Goal: Task Accomplishment & Management: Manage account settings

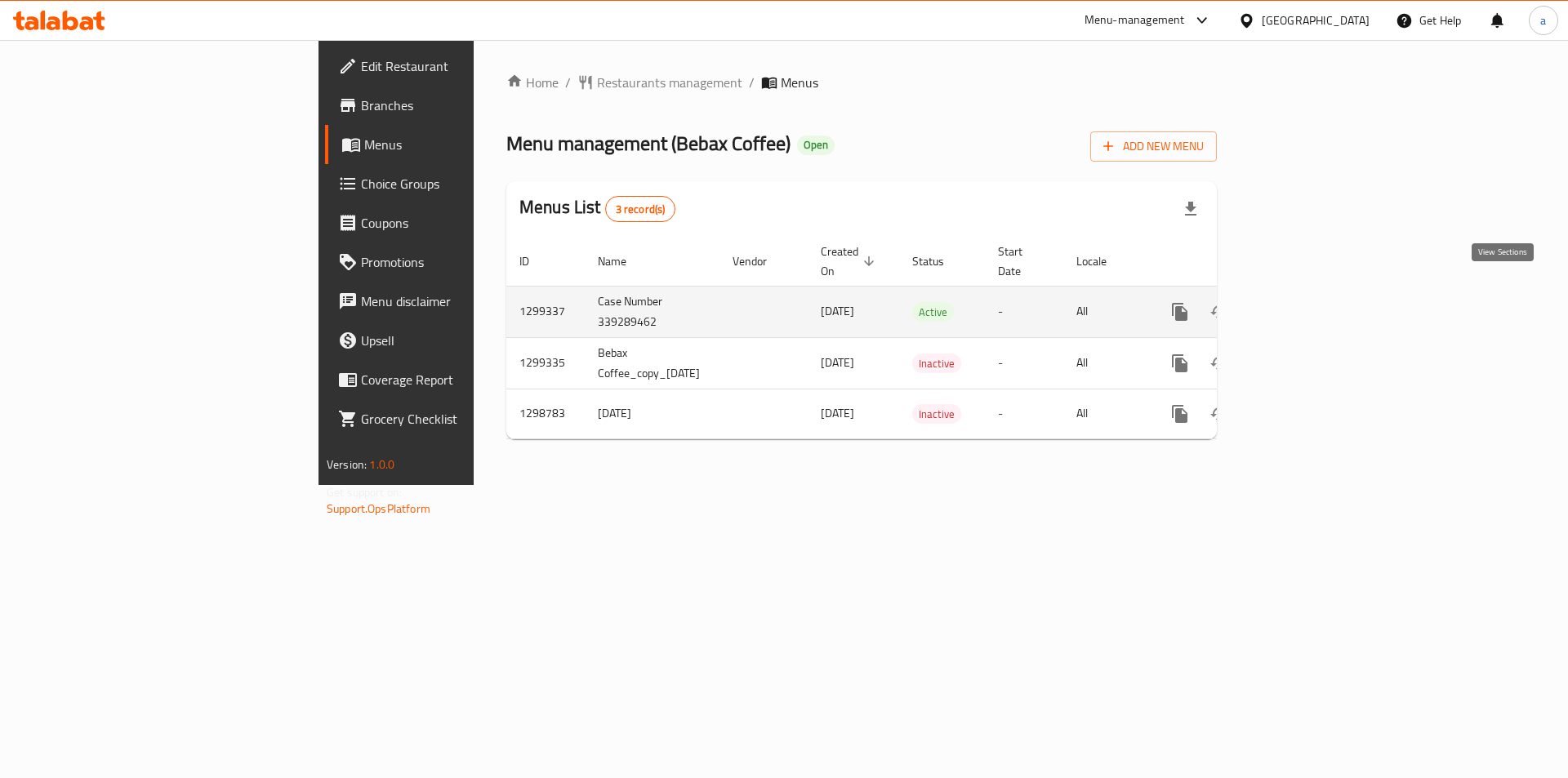
click at [1317, 293] on link "enhanced table" at bounding box center [1297, 312] width 39 height 39
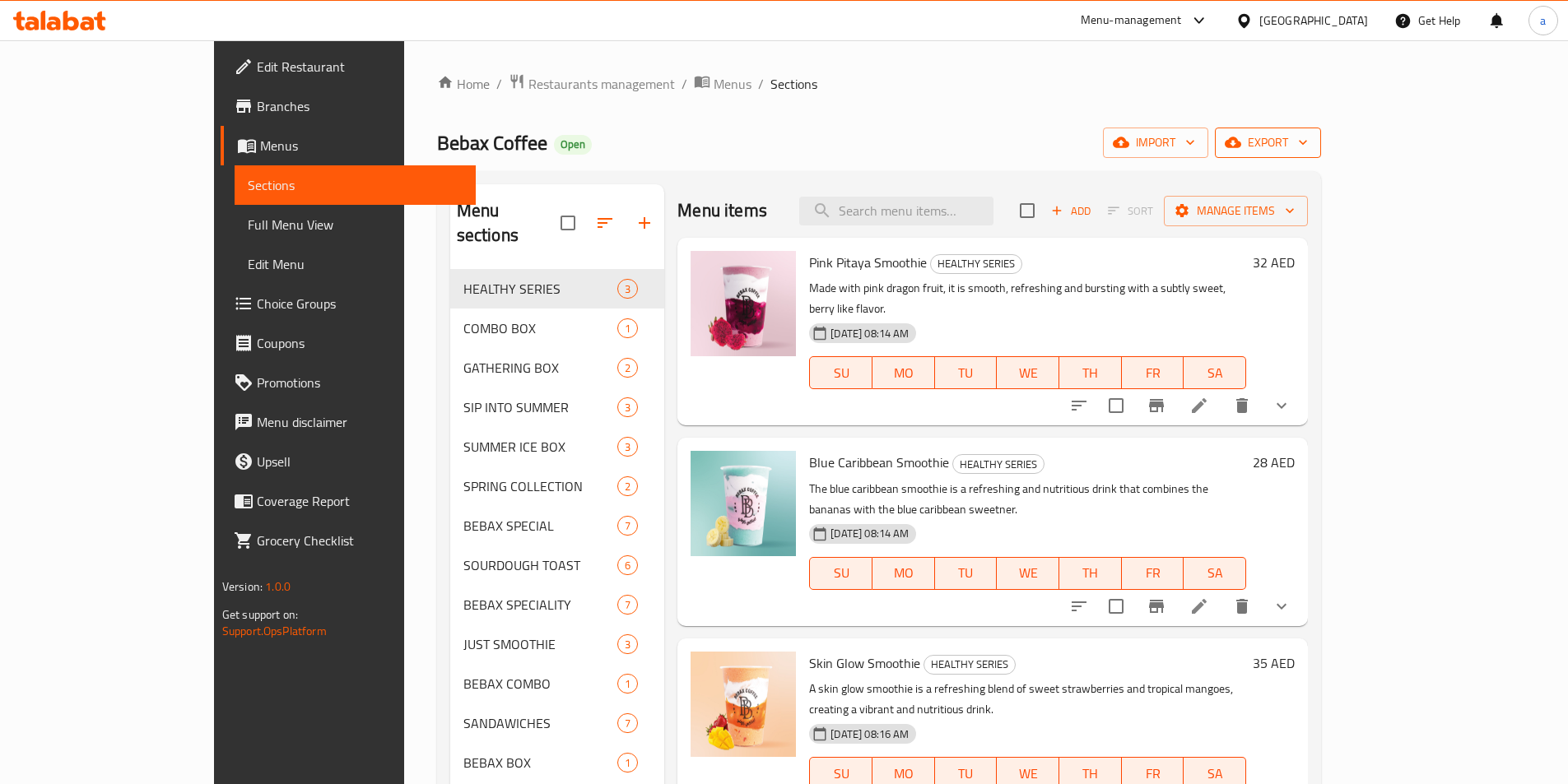
click at [1308, 140] on span "export" at bounding box center [1268, 143] width 80 height 21
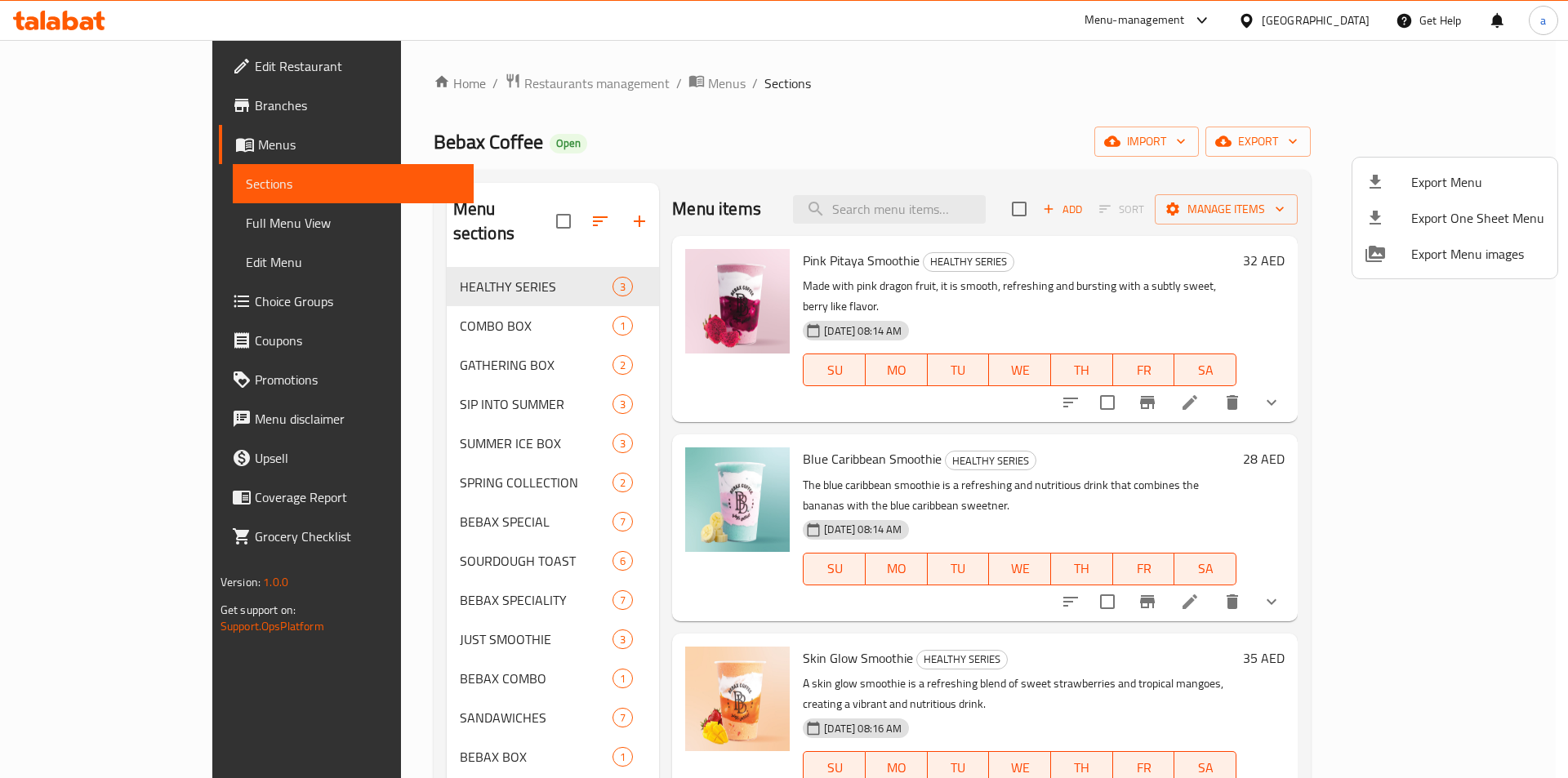
click at [1341, 122] on div at bounding box center [784, 389] width 1568 height 778
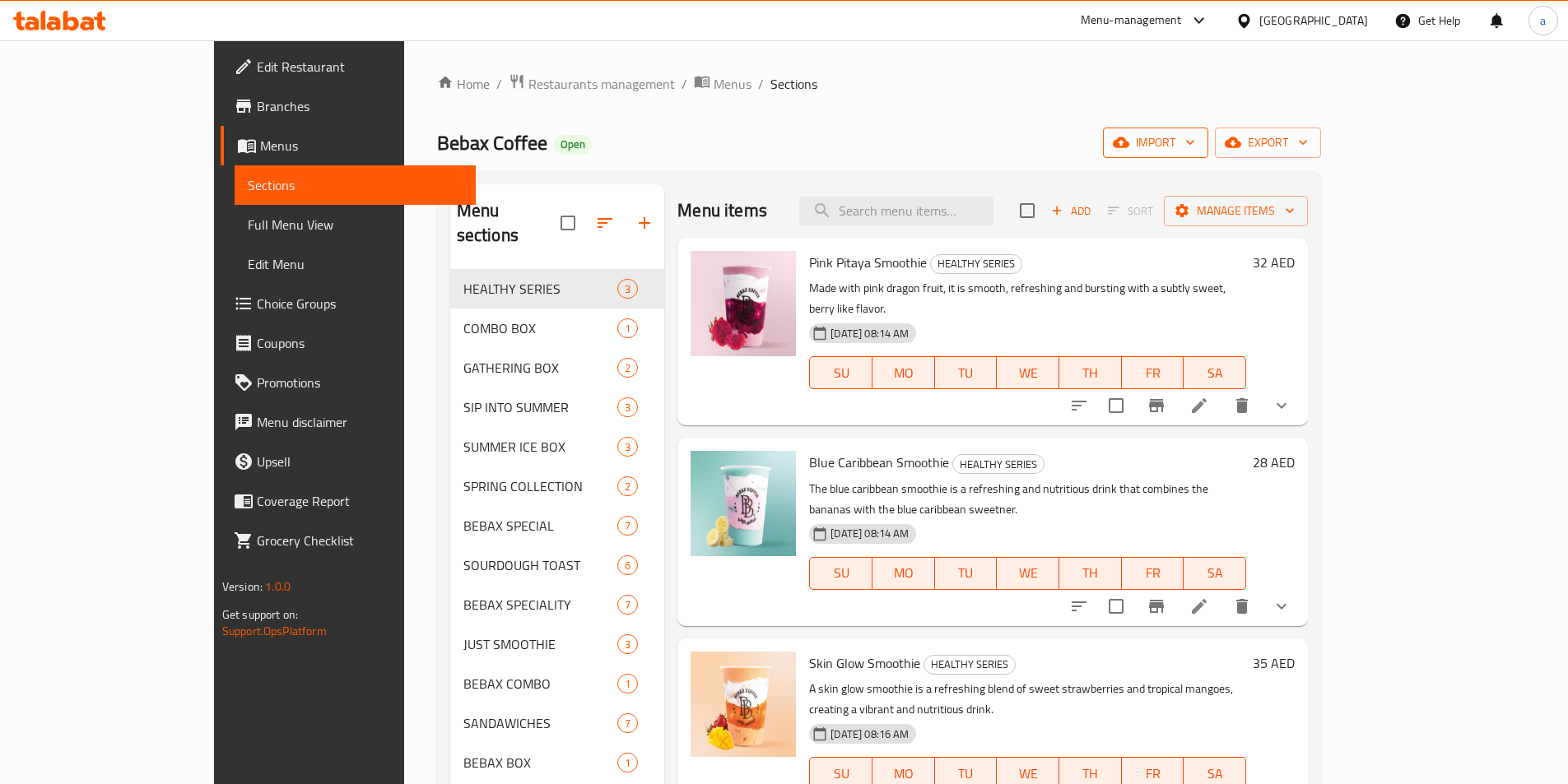
click at [1195, 139] on span "import" at bounding box center [1156, 143] width 79 height 21
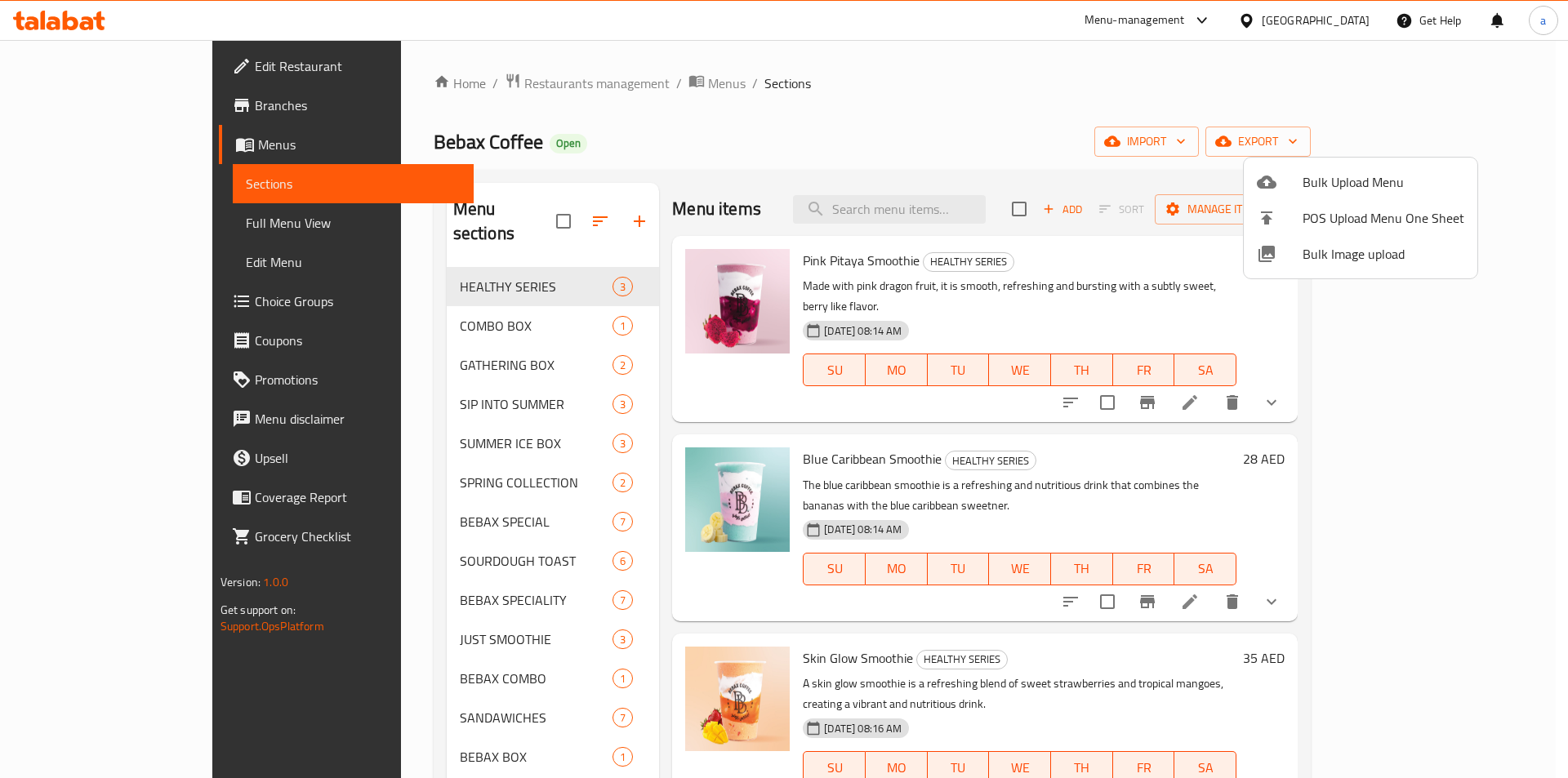
click at [1256, 115] on div at bounding box center [784, 389] width 1568 height 778
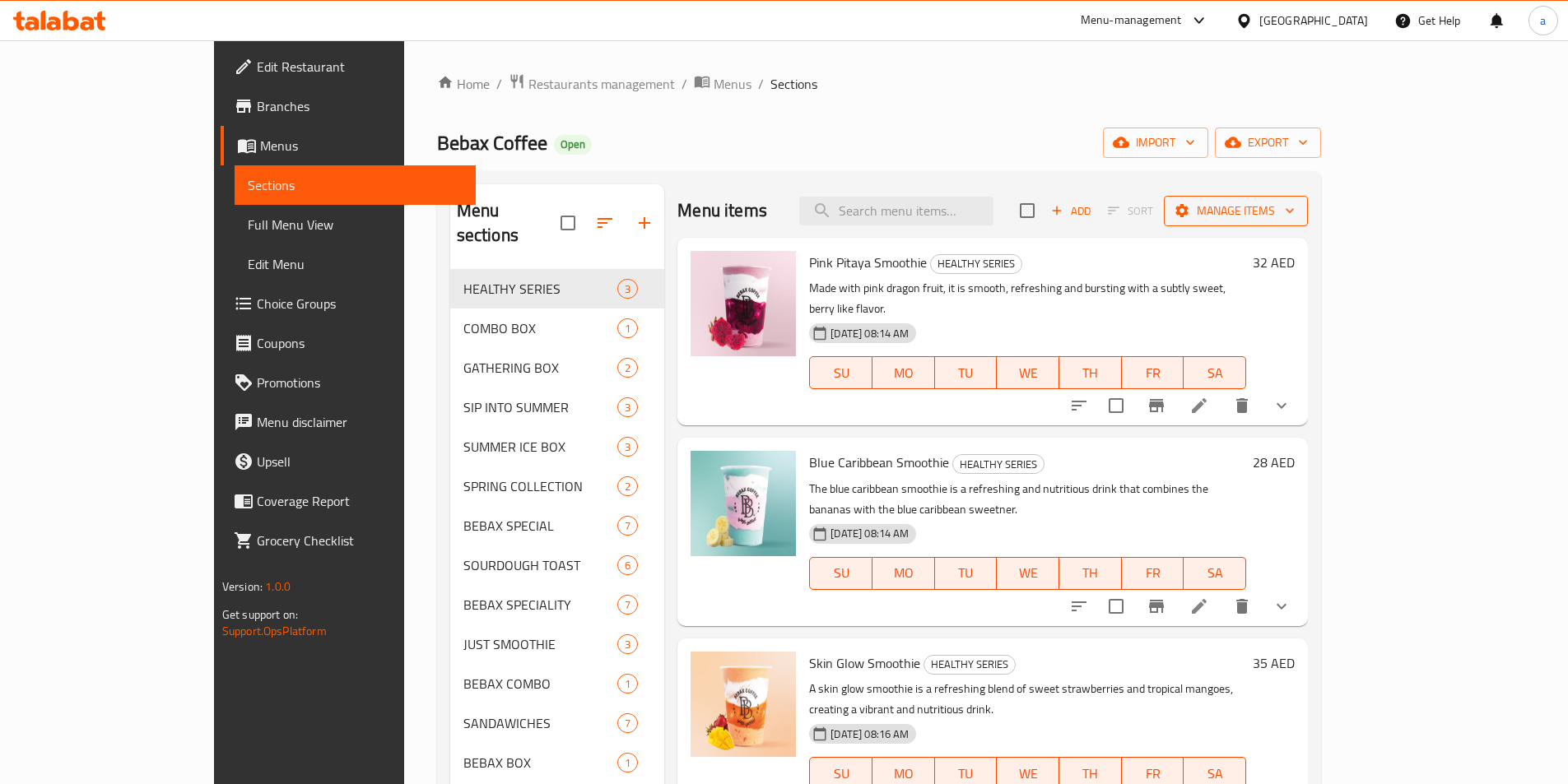
click at [1295, 204] on span "Manage items" at bounding box center [1236, 211] width 118 height 21
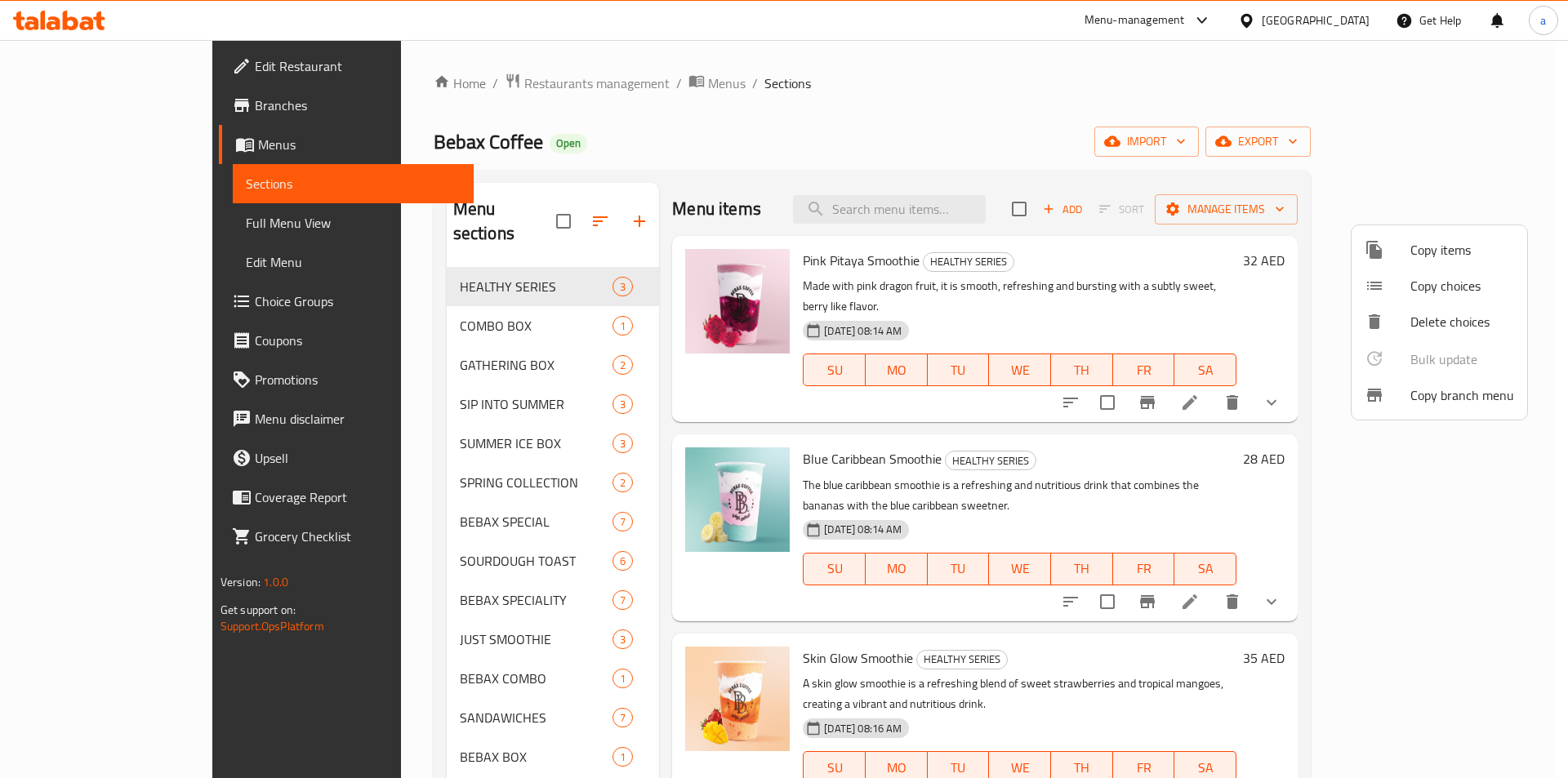
click at [1239, 185] on div at bounding box center [784, 389] width 1568 height 778
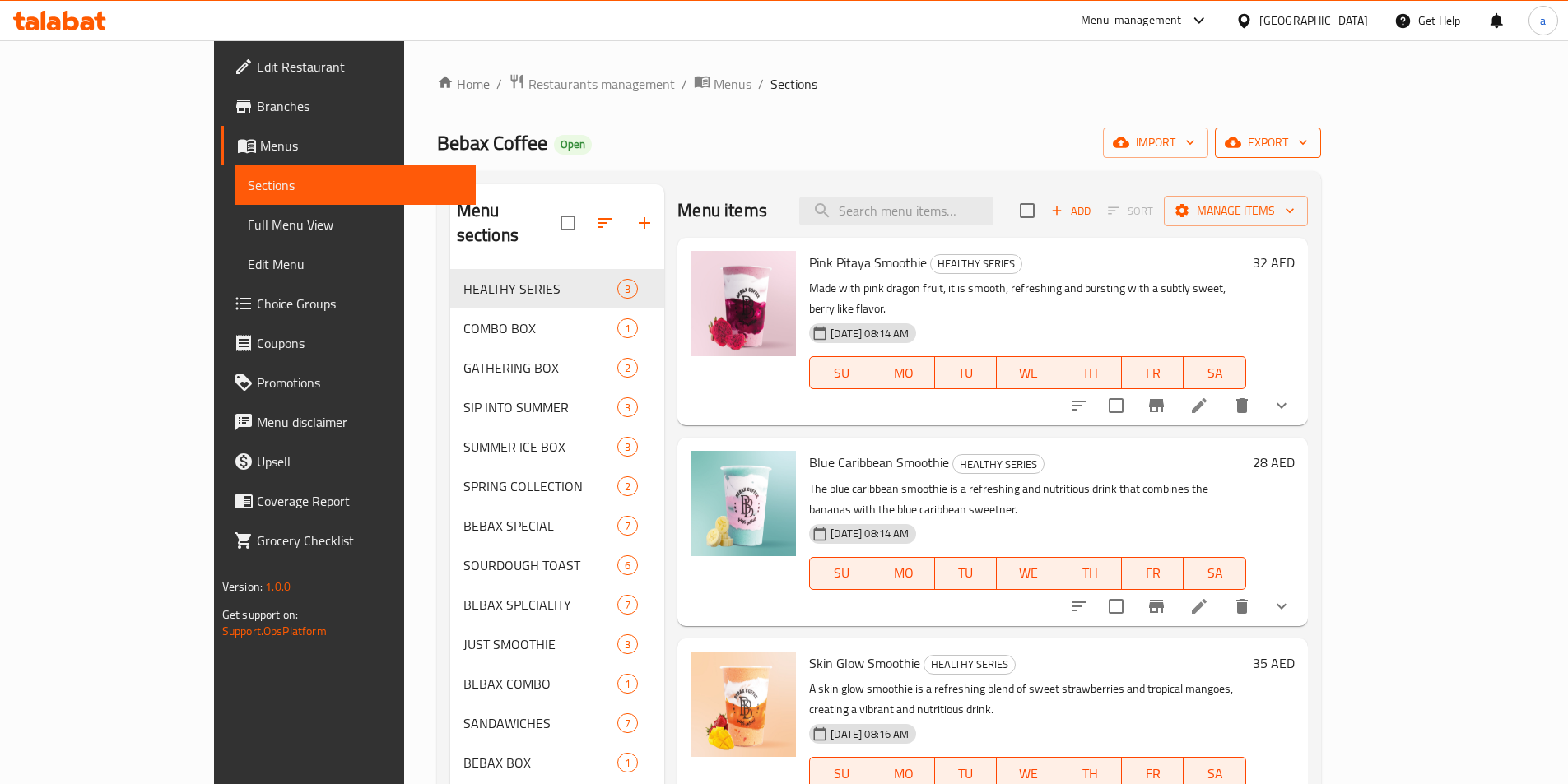
click at [1308, 142] on span "export" at bounding box center [1268, 143] width 80 height 21
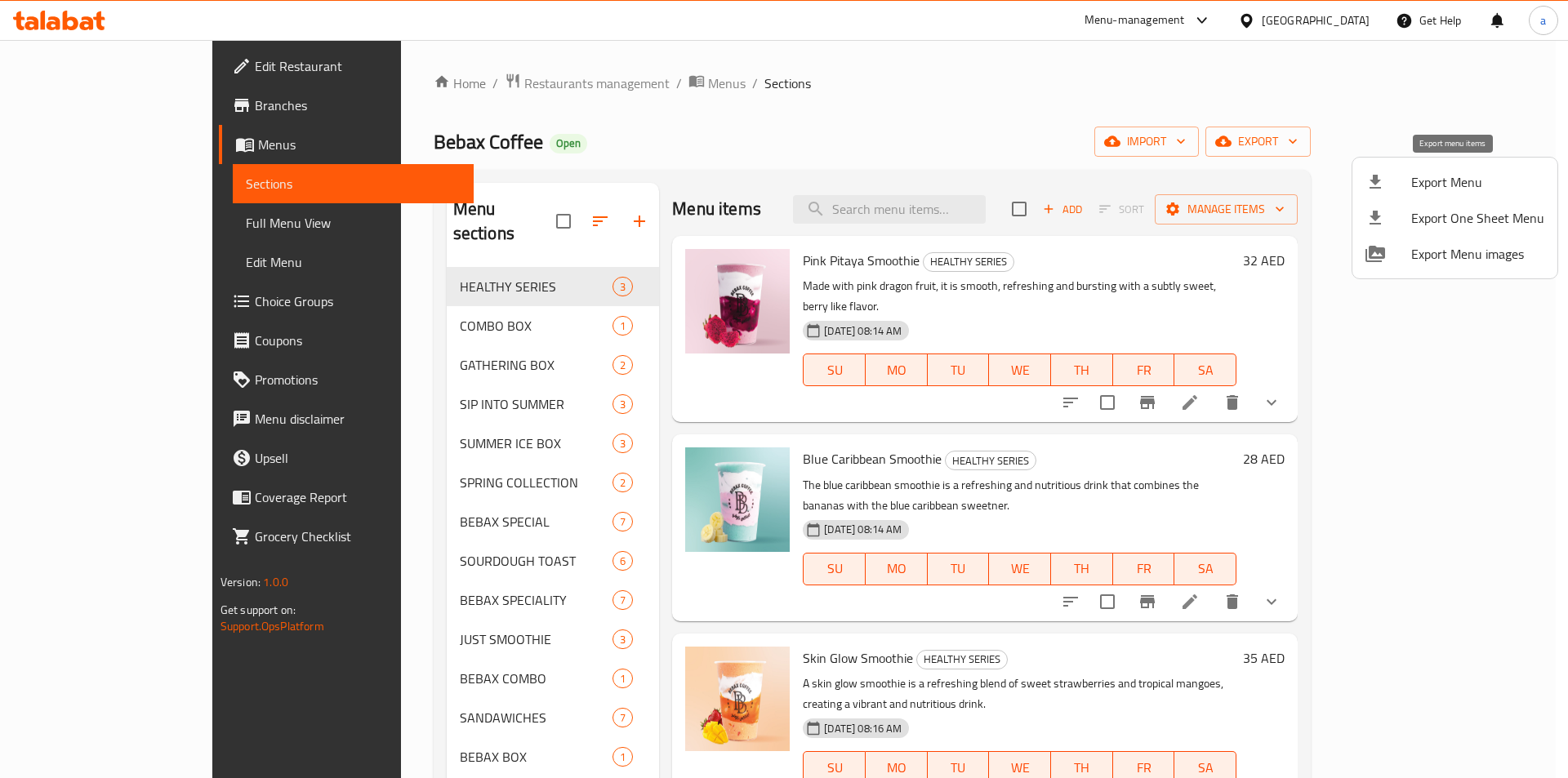
click at [1429, 190] on span "Export Menu" at bounding box center [1478, 182] width 133 height 20
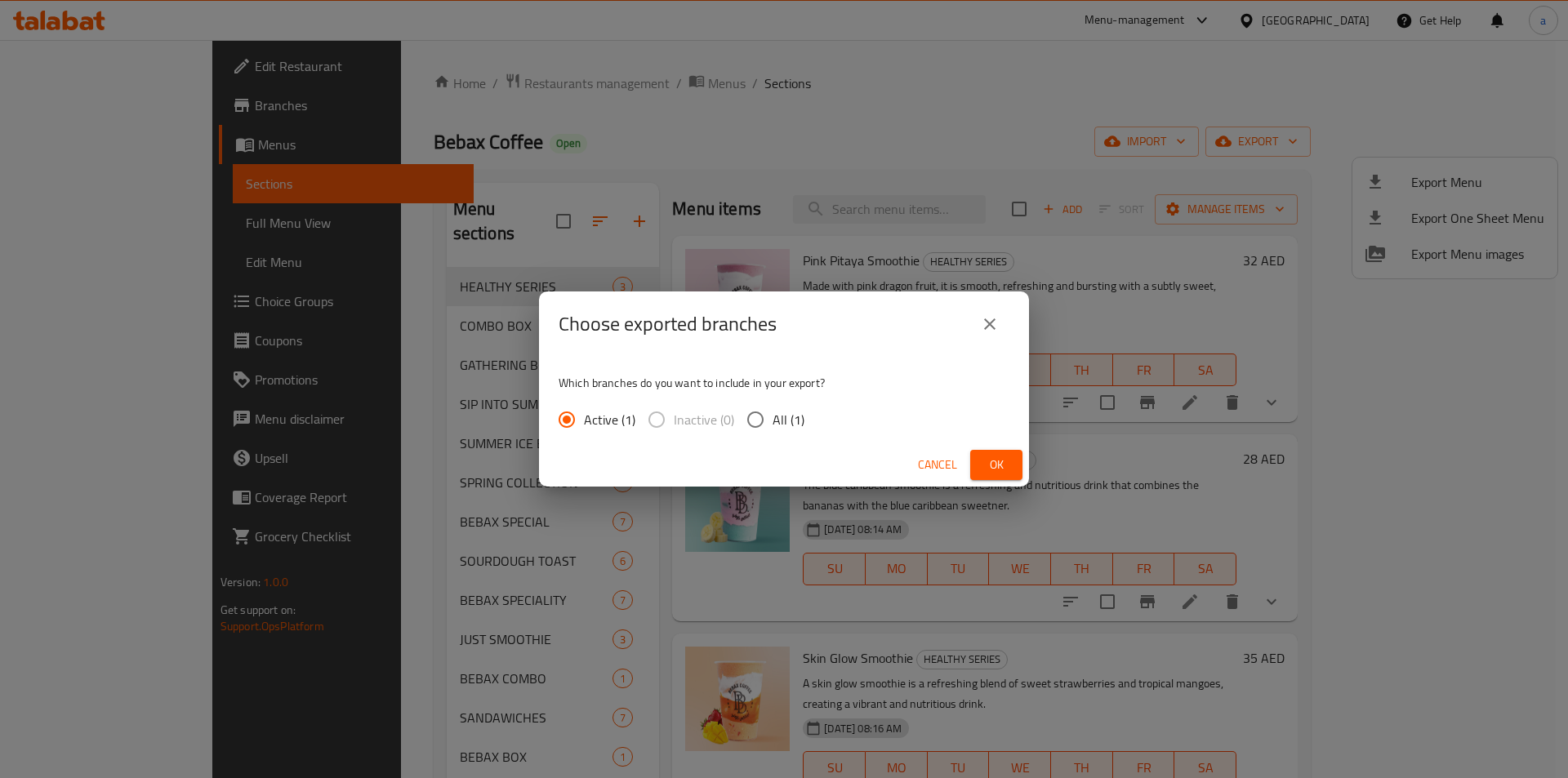
click at [787, 421] on span "All (1)" at bounding box center [788, 420] width 32 height 20
click at [773, 421] on input "All (1)" at bounding box center [755, 420] width 35 height 35
radio input "true"
click at [980, 466] on button "Ok" at bounding box center [996, 465] width 52 height 30
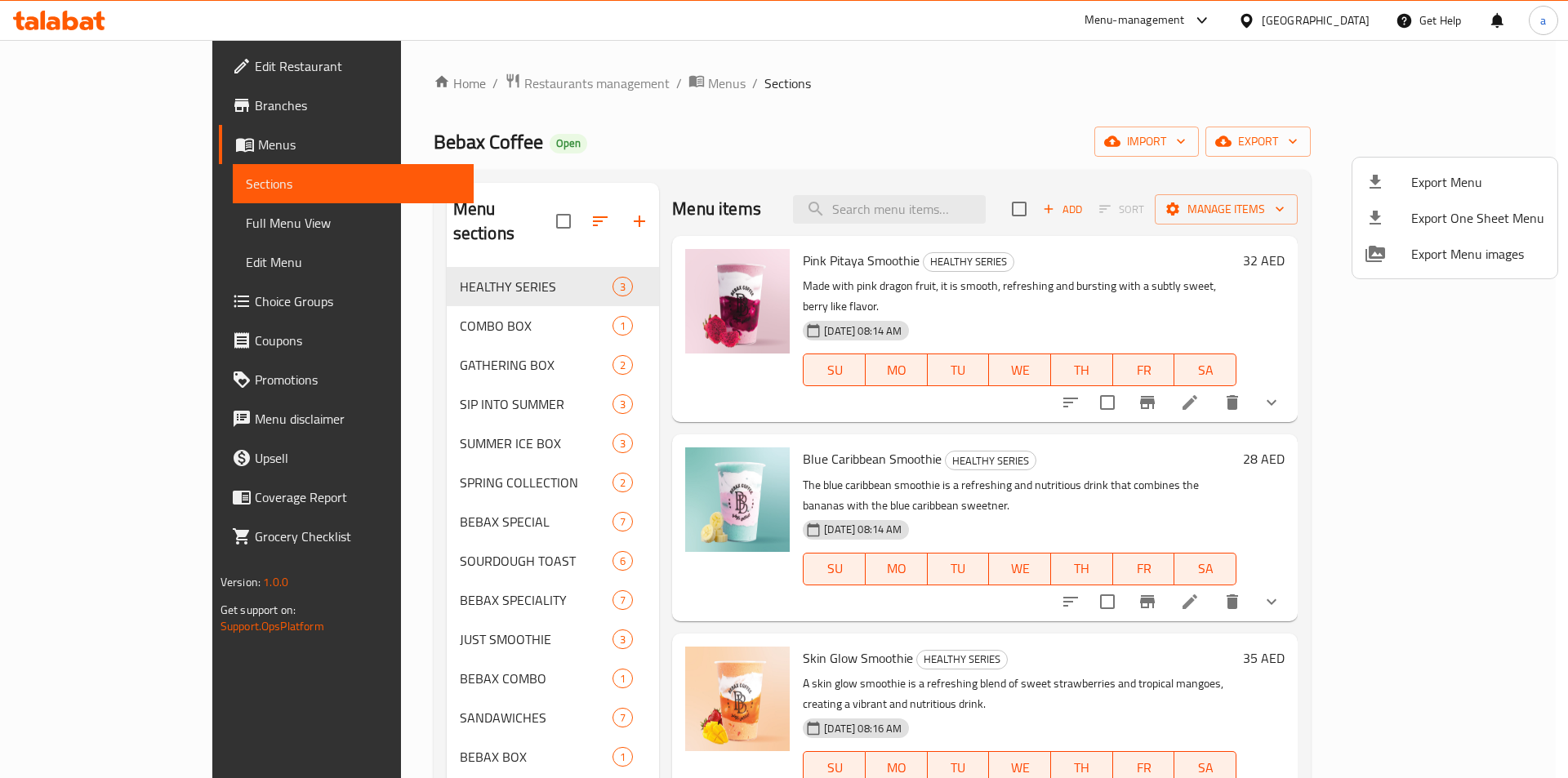
click at [191, 101] on div at bounding box center [784, 389] width 1568 height 778
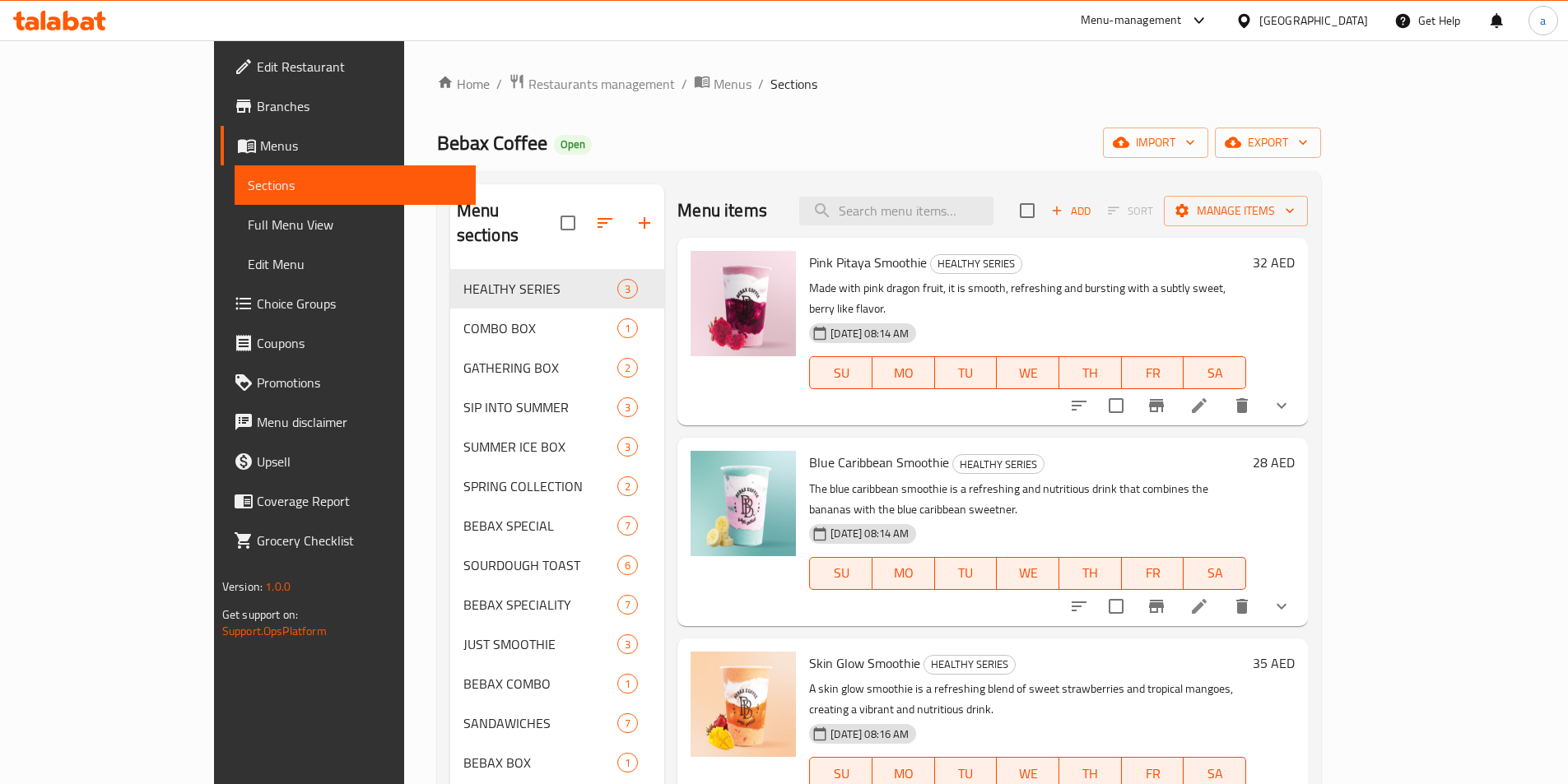
click at [256, 106] on span "Branches" at bounding box center [359, 106] width 206 height 20
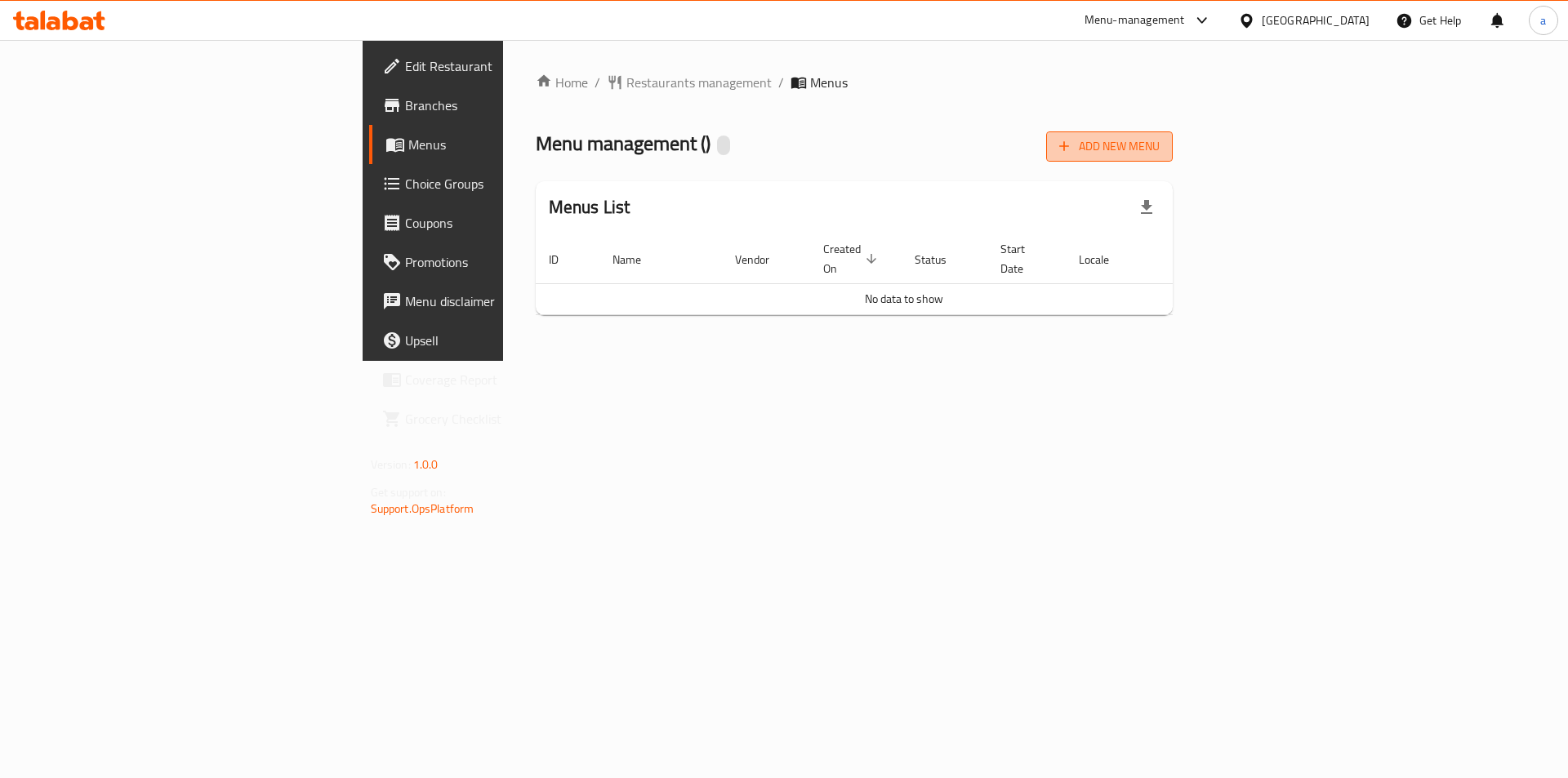
click at [1160, 153] on span "Add New Menu" at bounding box center [1109, 147] width 100 height 21
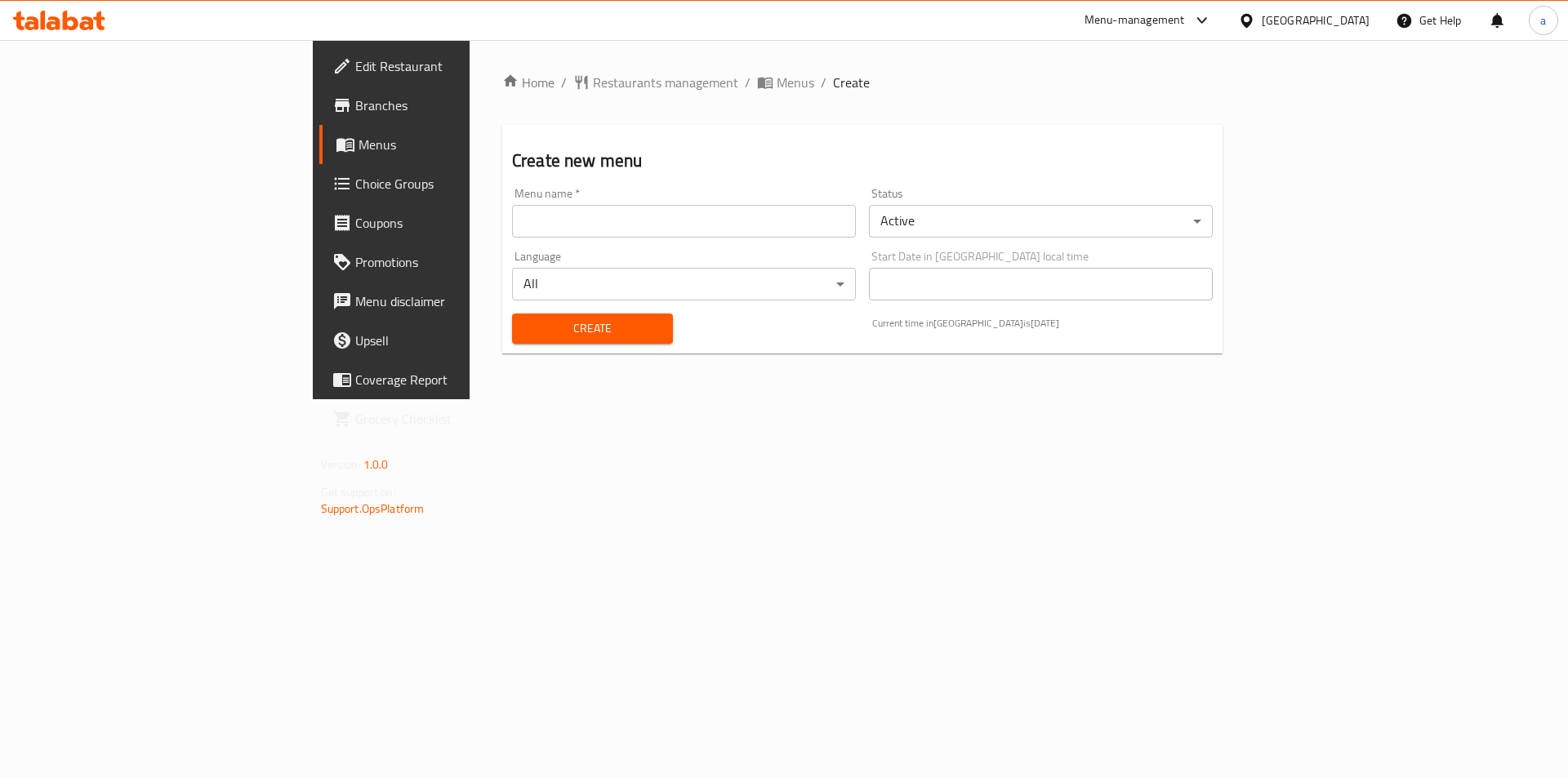
click at [681, 210] on input "text" at bounding box center [684, 222] width 344 height 33
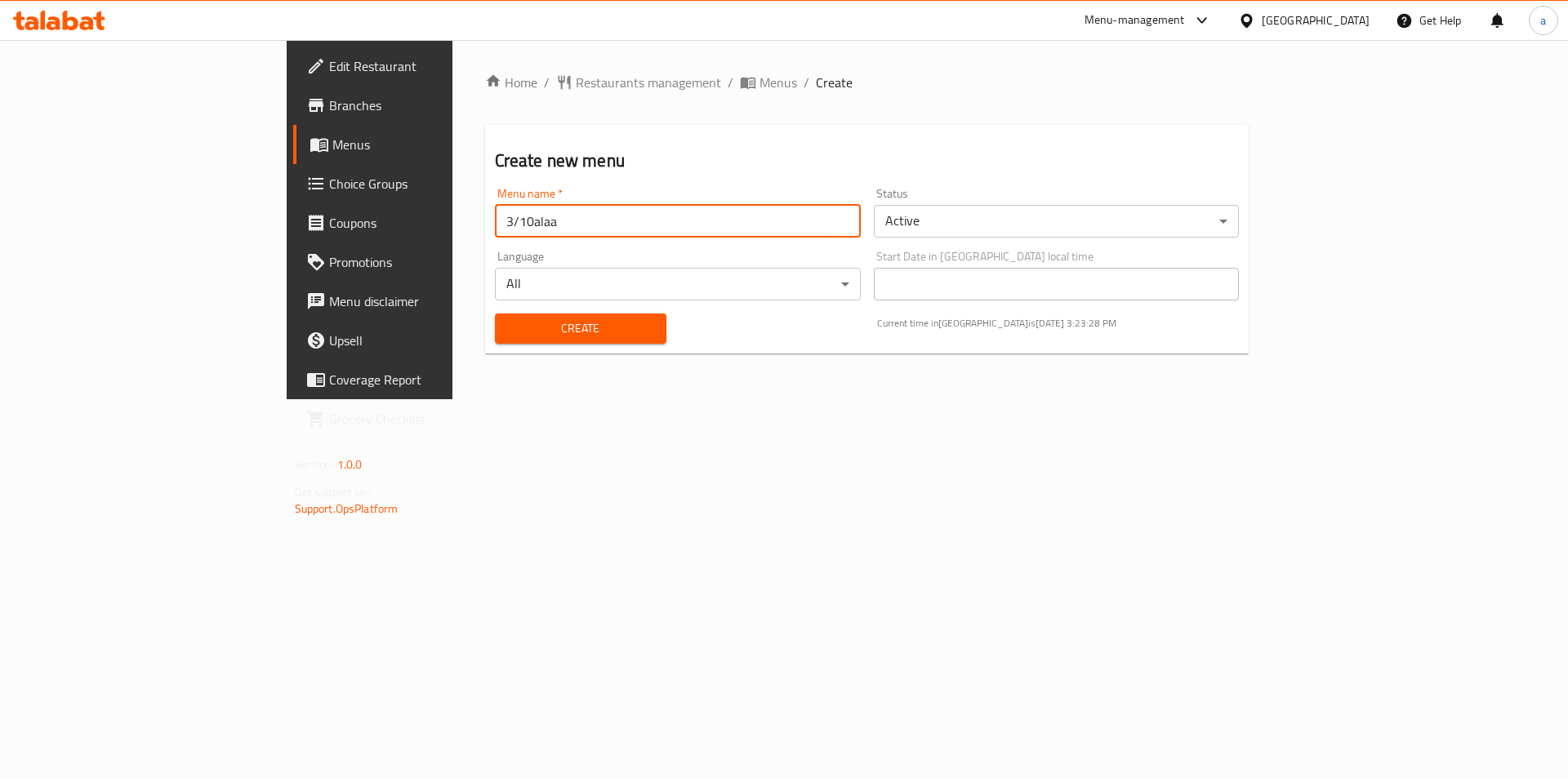
type input "3/10alaa"
click at [508, 326] on span "Create" at bounding box center [581, 329] width 145 height 21
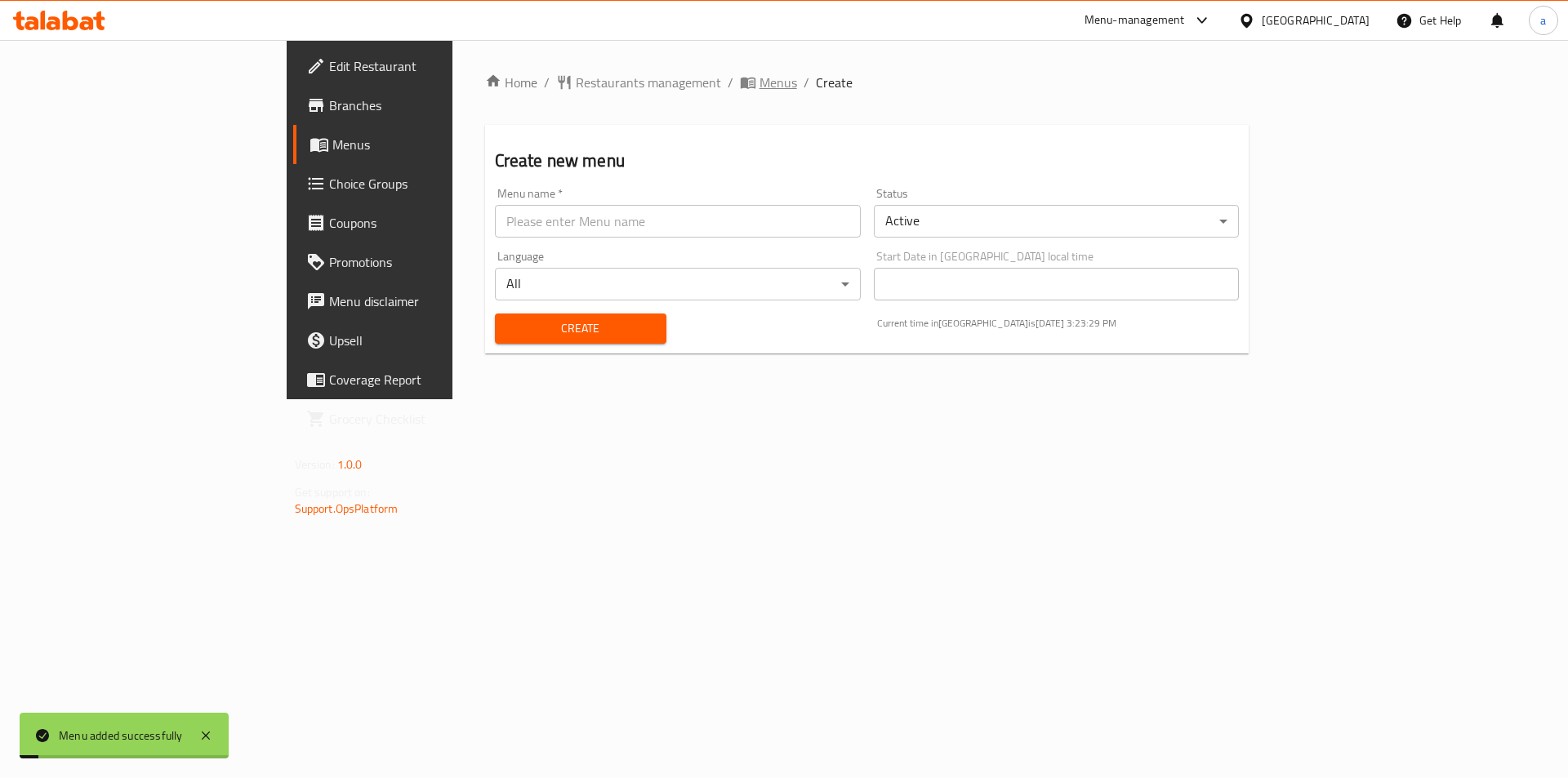
click at [760, 93] on span "Menus" at bounding box center [778, 82] width 37 height 20
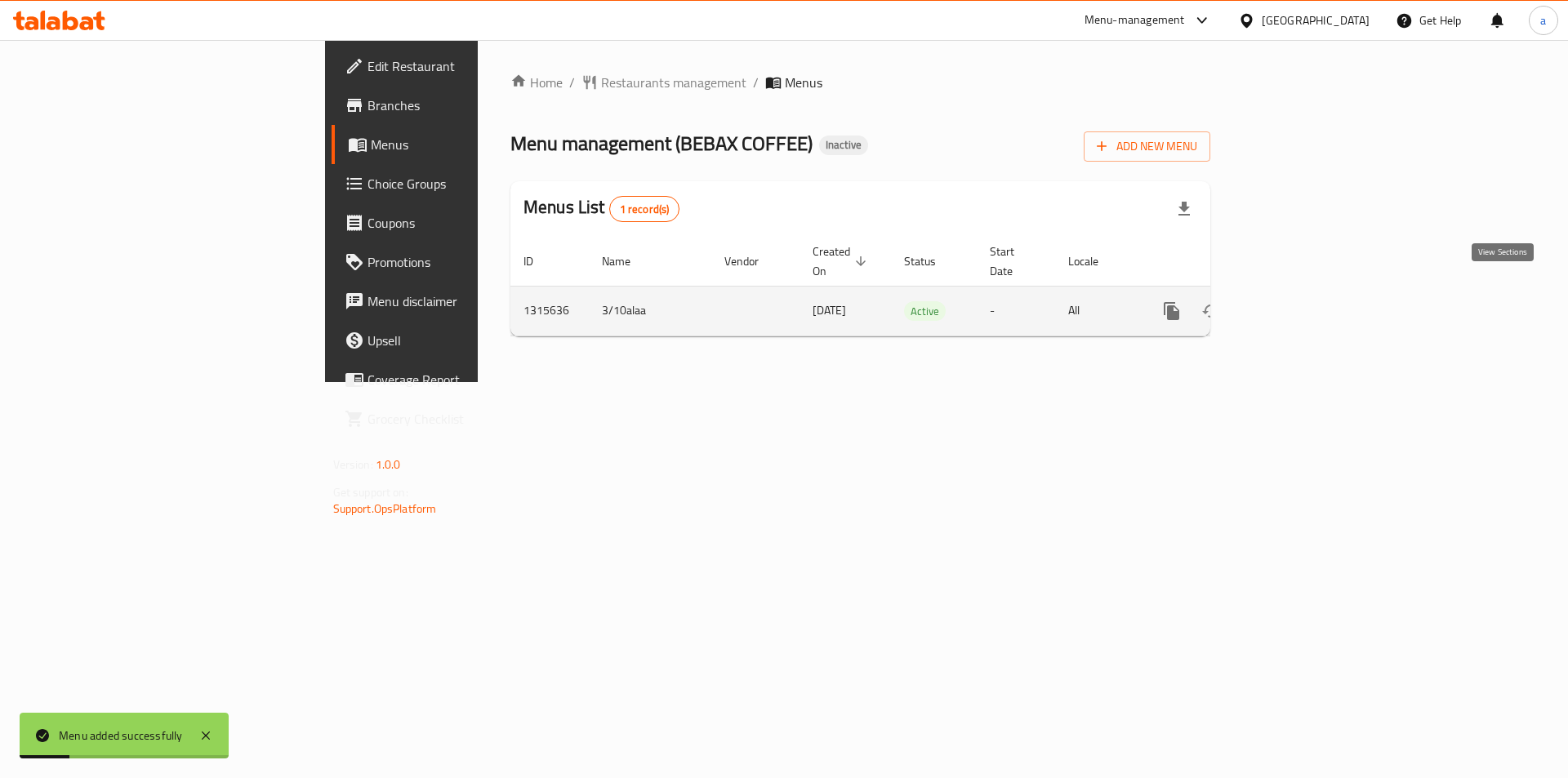
click at [1309, 292] on link "enhanced table" at bounding box center [1289, 311] width 39 height 39
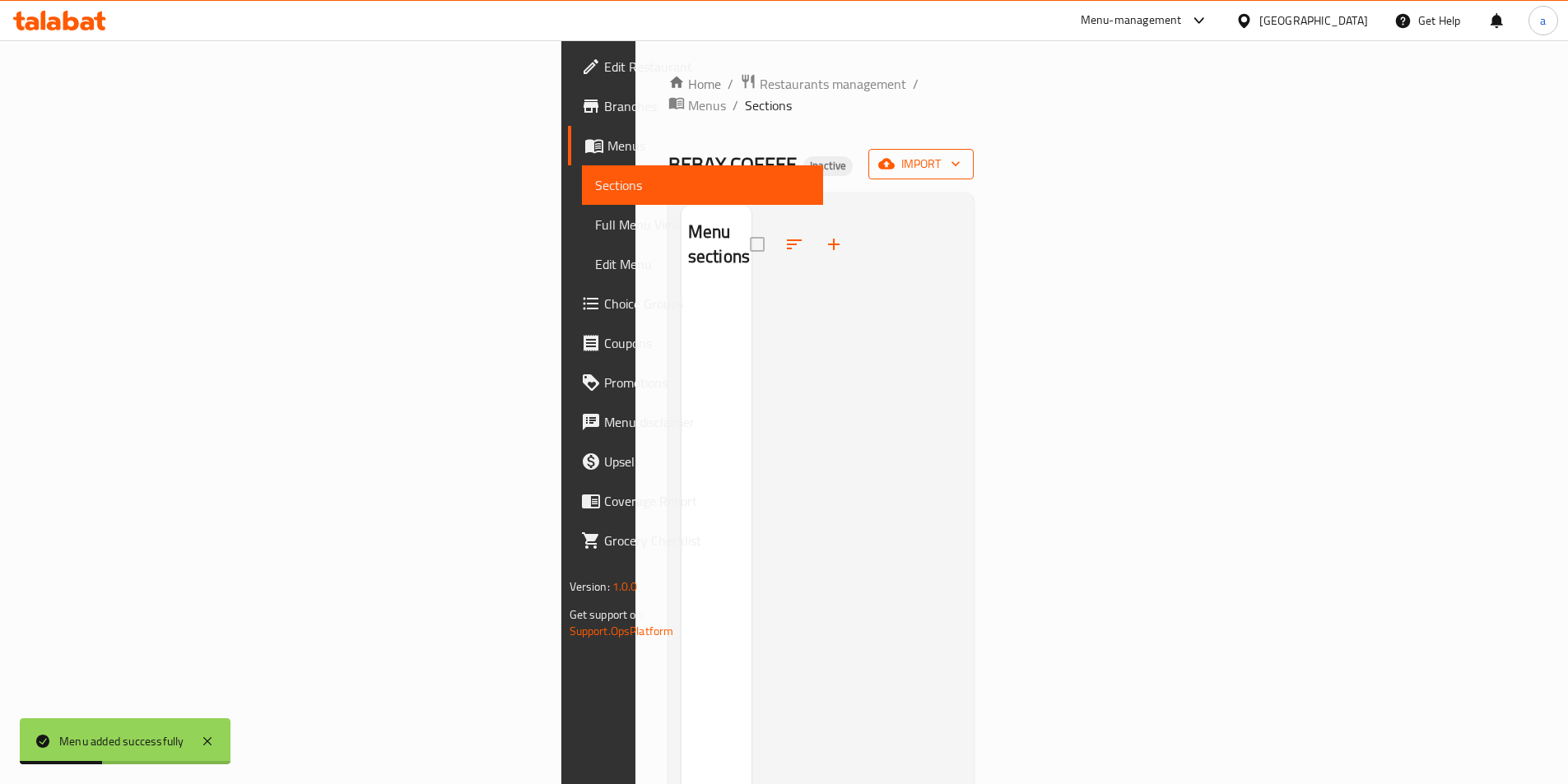
click at [960, 153] on span "import" at bounding box center [921, 164] width 79 height 21
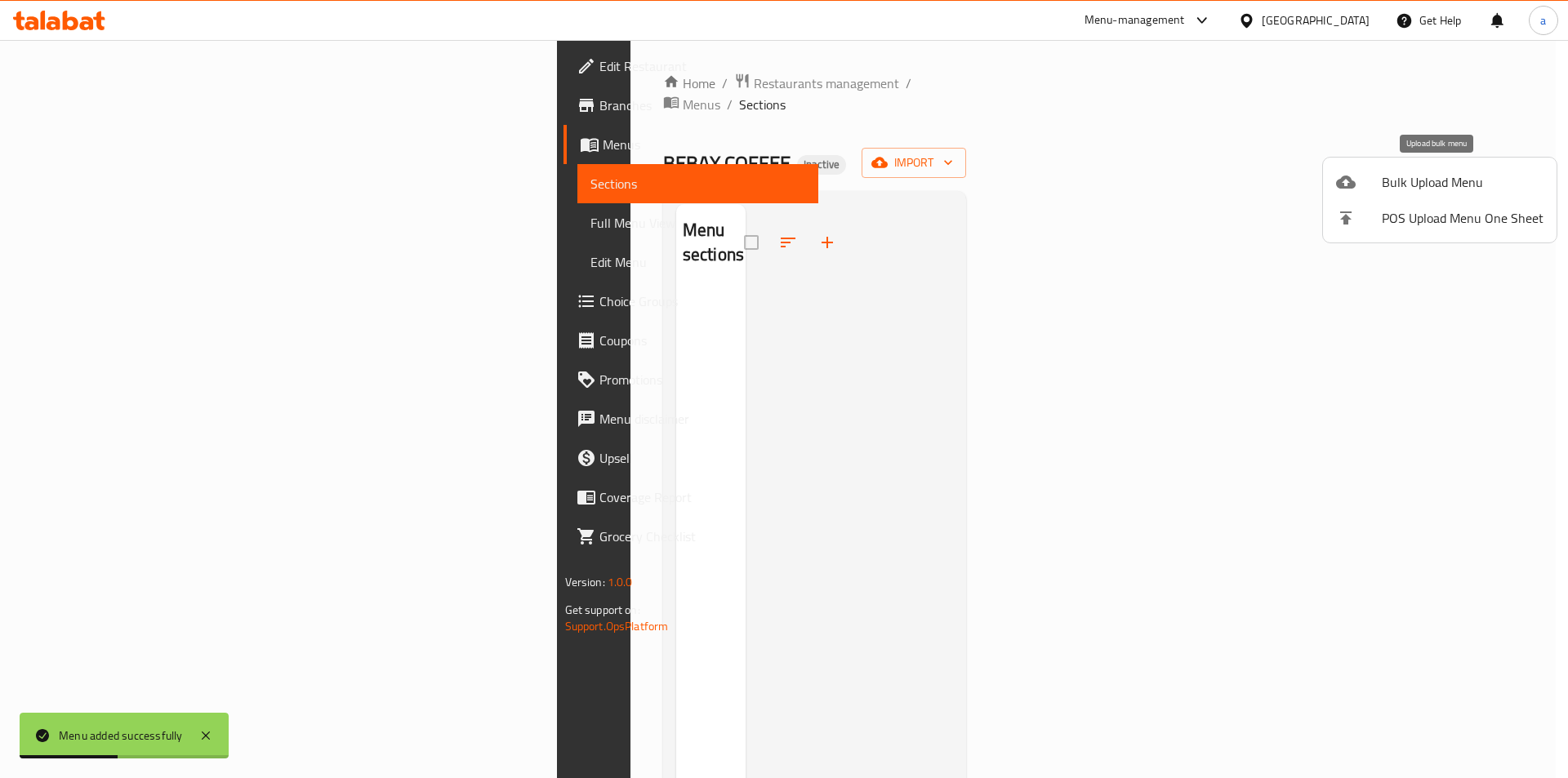
click at [1423, 185] on span "Bulk Upload Menu" at bounding box center [1462, 182] width 162 height 20
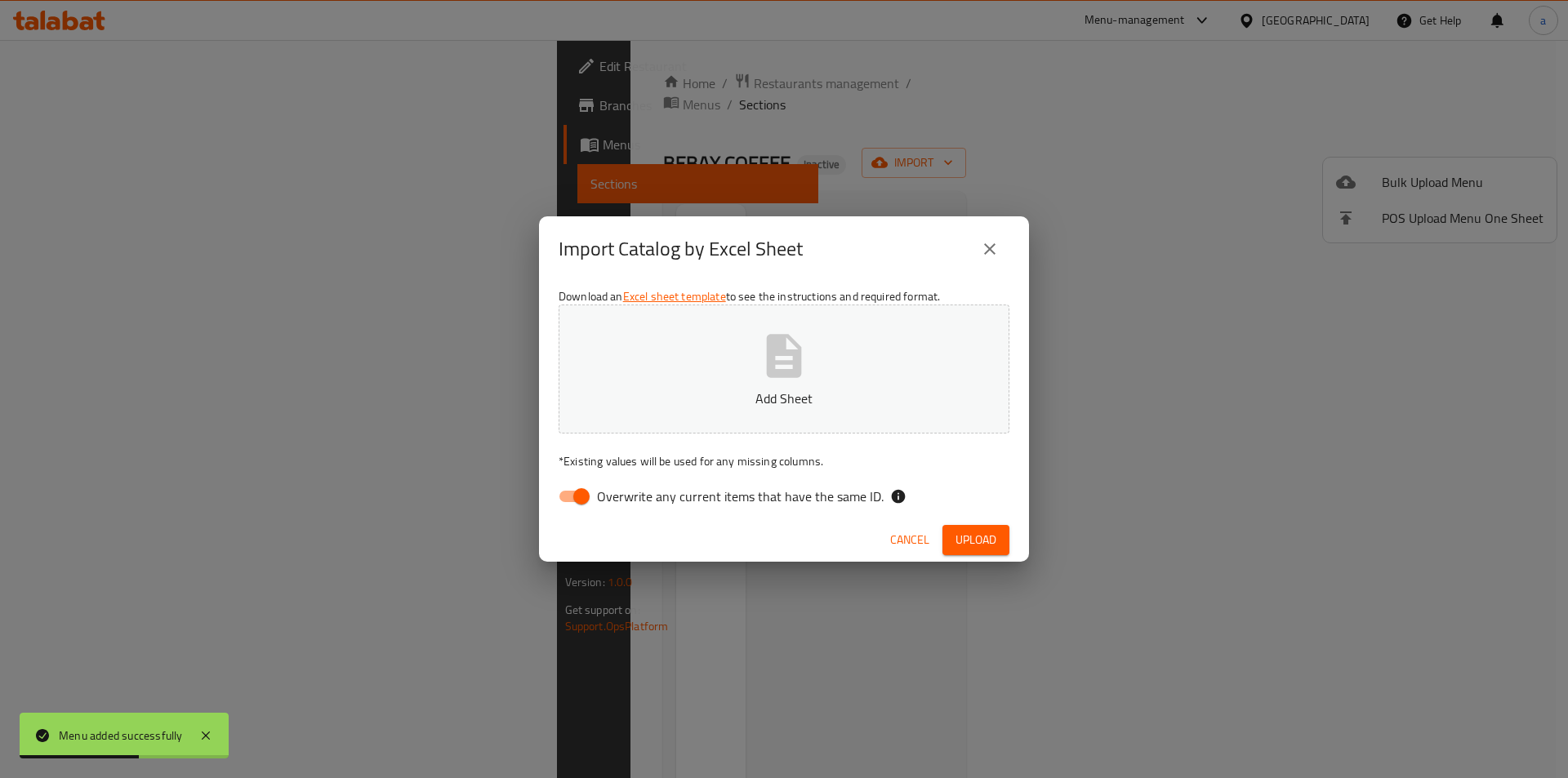
click at [562, 503] on input "Overwrite any current items that have the same ID." at bounding box center [582, 497] width 93 height 31
checkbox input "false"
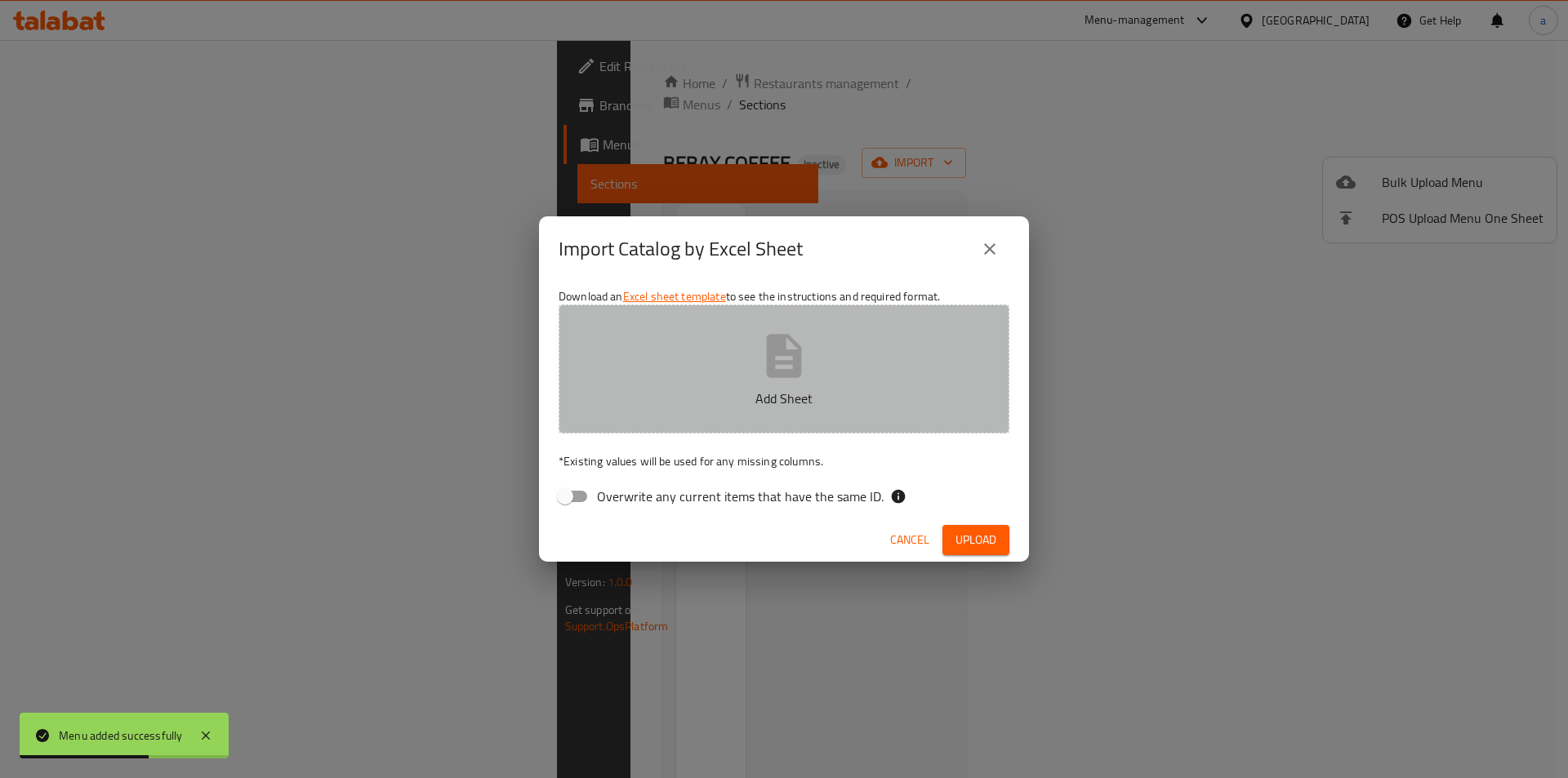
click at [681, 402] on p "Add Sheet" at bounding box center [784, 398] width 400 height 20
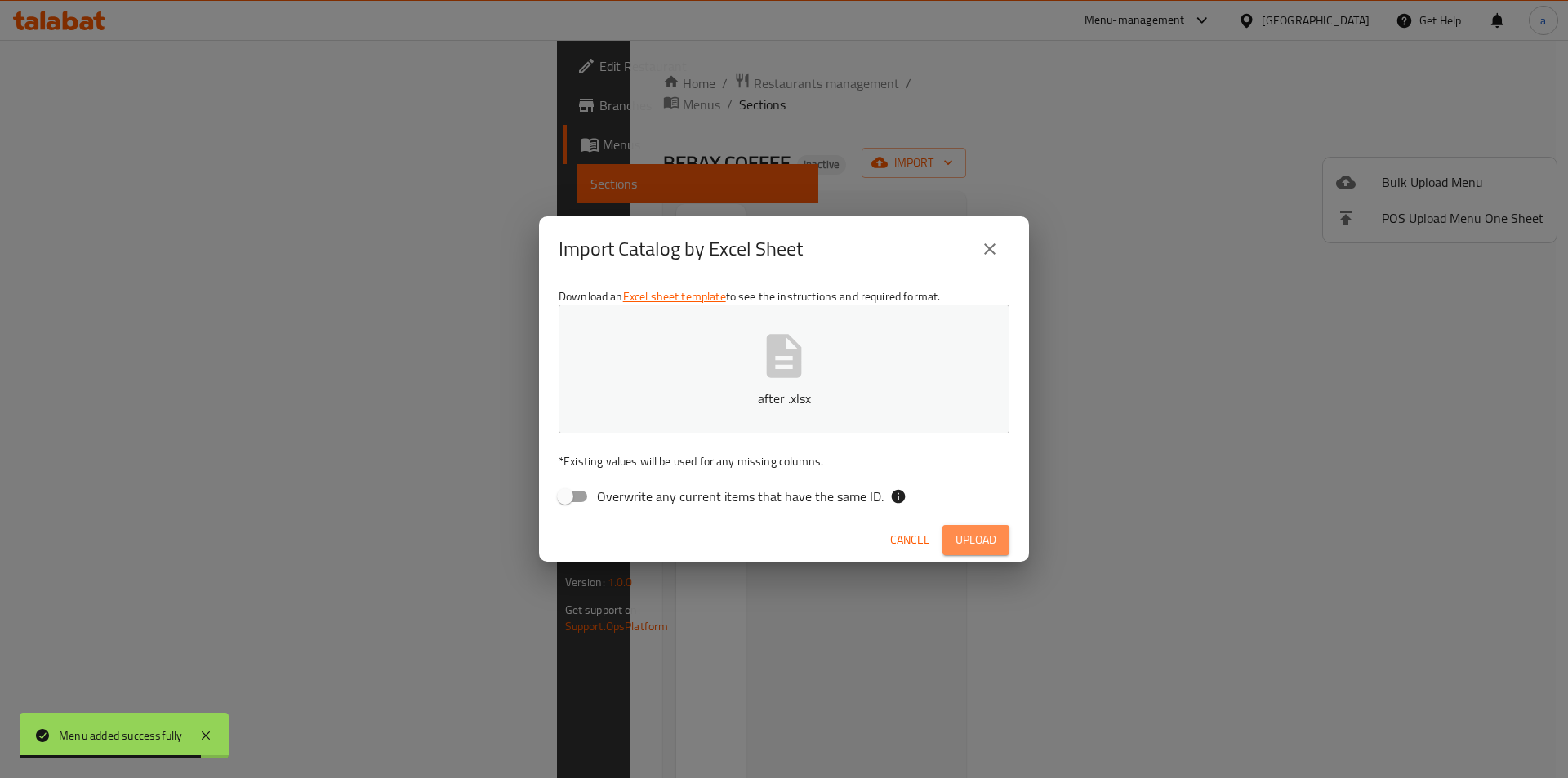
click at [955, 543] on span "Upload" at bounding box center [975, 541] width 41 height 21
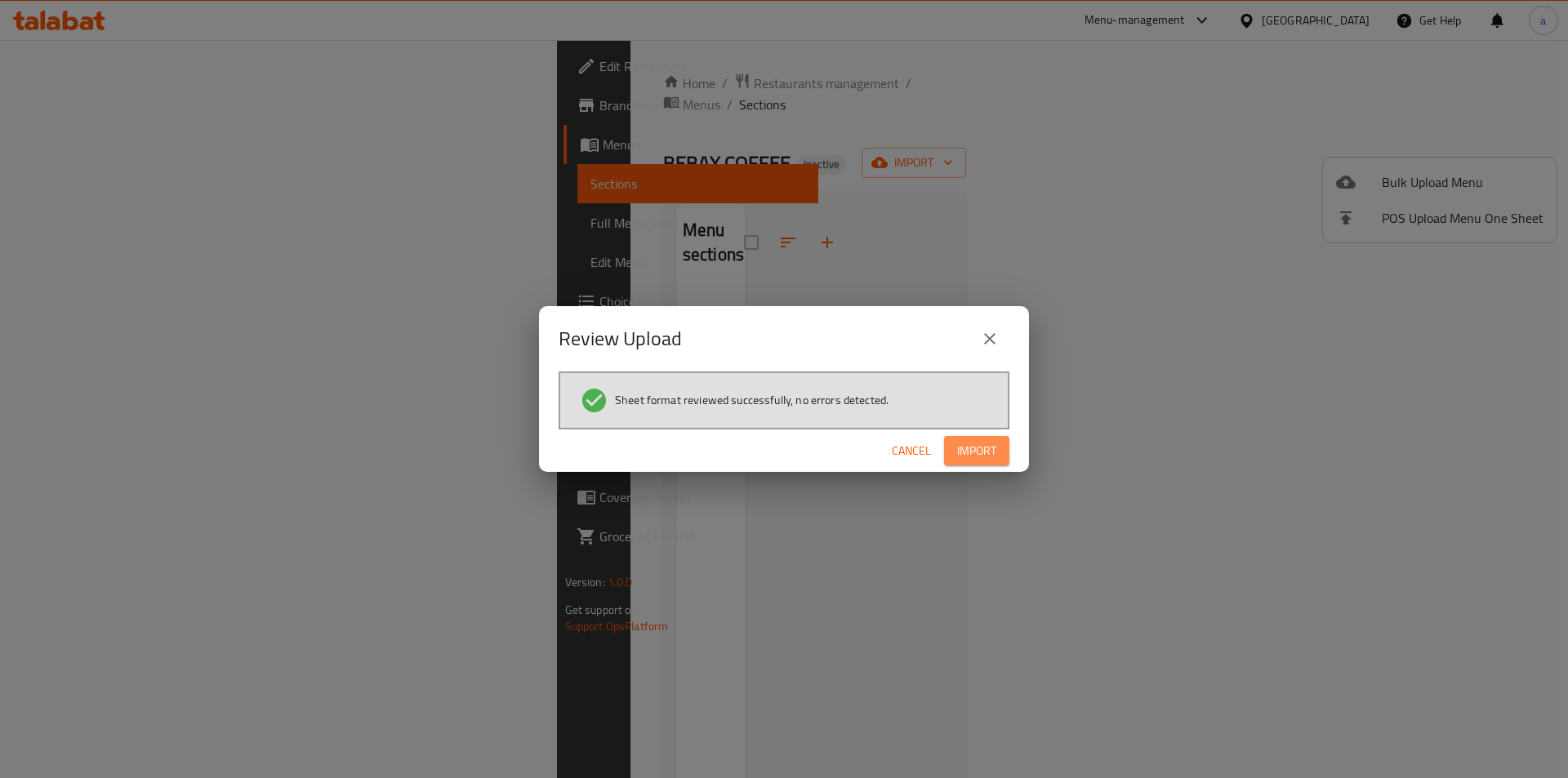
click at [996, 453] on button "Import" at bounding box center [977, 451] width 66 height 30
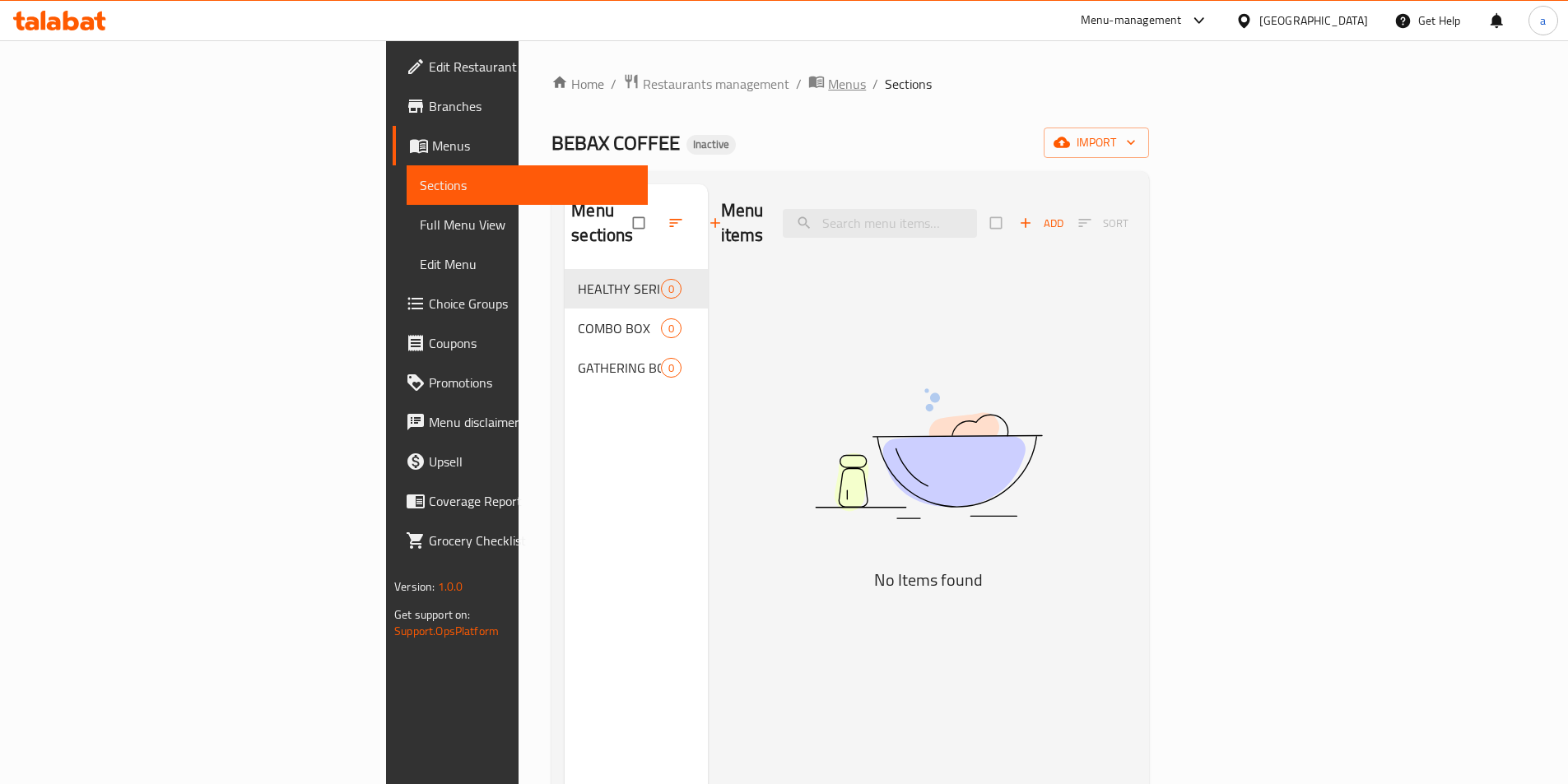
click at [828, 76] on span "Menus" at bounding box center [846, 84] width 37 height 20
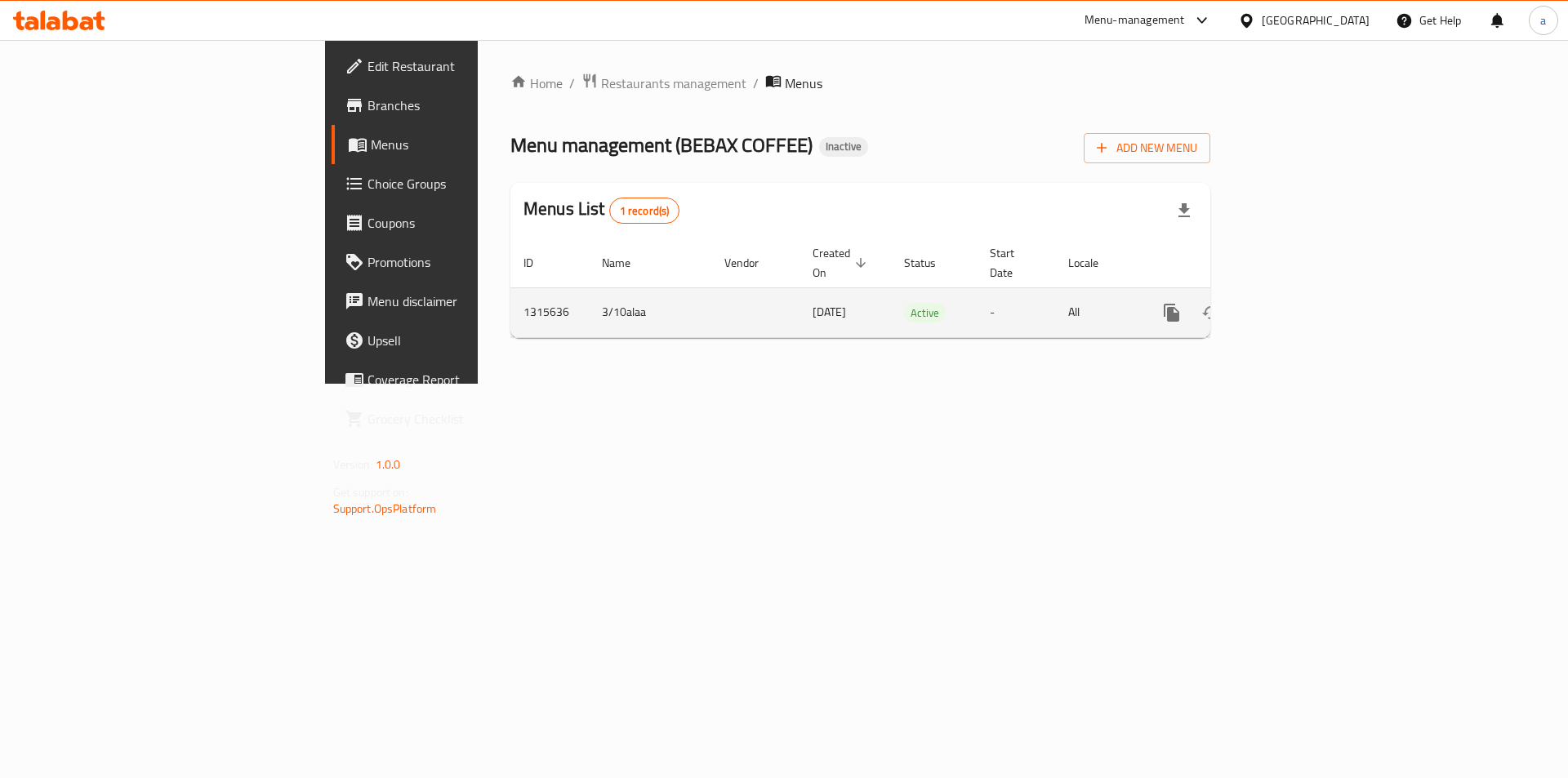
click at [1297, 305] on icon "enhanced table" at bounding box center [1289, 312] width 15 height 15
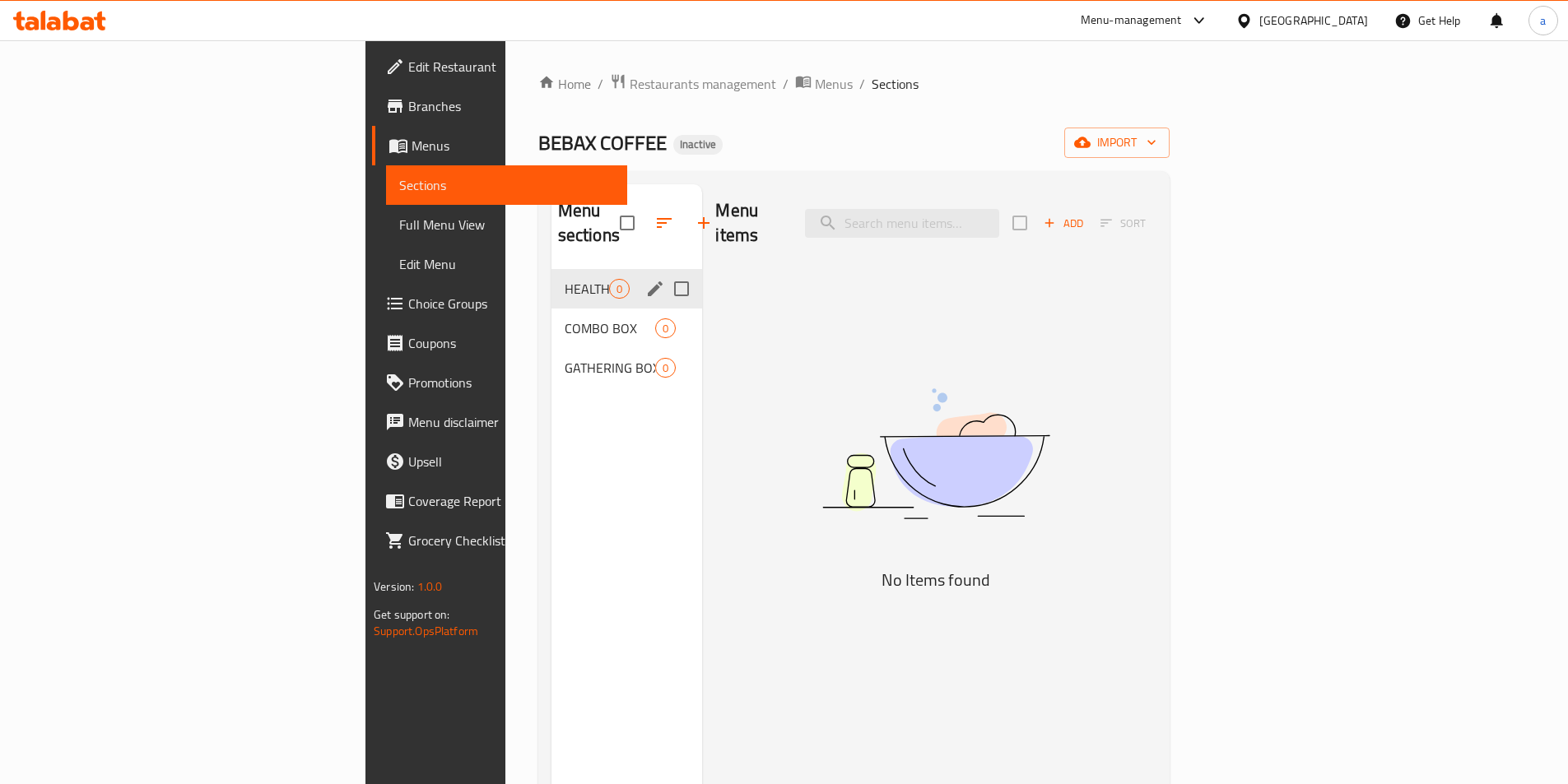
click at [665, 271] on input "Menu sections" at bounding box center [682, 289] width 35 height 35
checkbox input "true"
click at [665, 311] on input "Menu sections" at bounding box center [682, 329] width 35 height 35
checkbox input "true"
click at [665, 351] on input "Menu sections" at bounding box center [682, 368] width 35 height 35
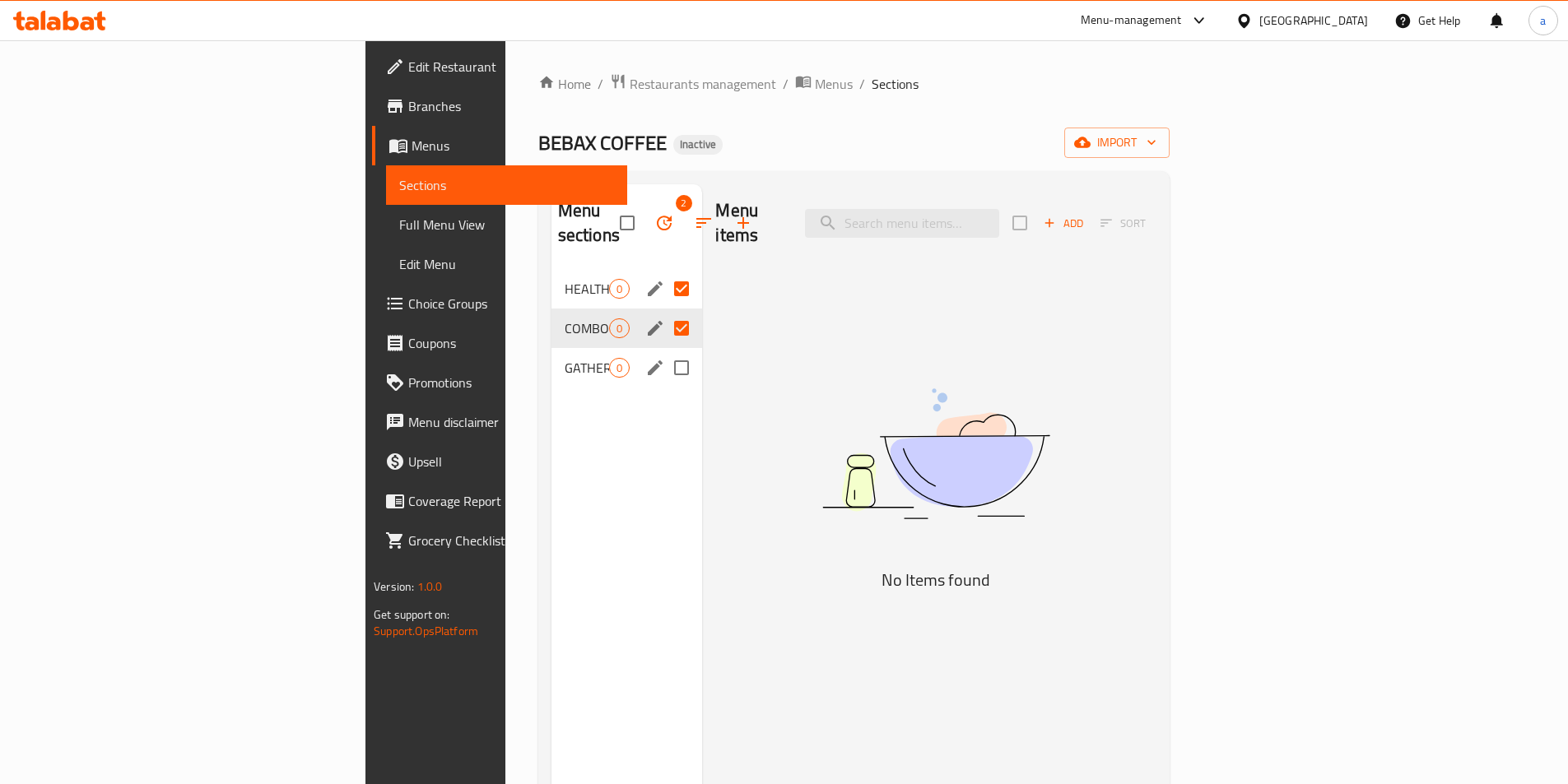
checkbox input "true"
click at [654, 213] on icon "button" at bounding box center [664, 222] width 20 height 20
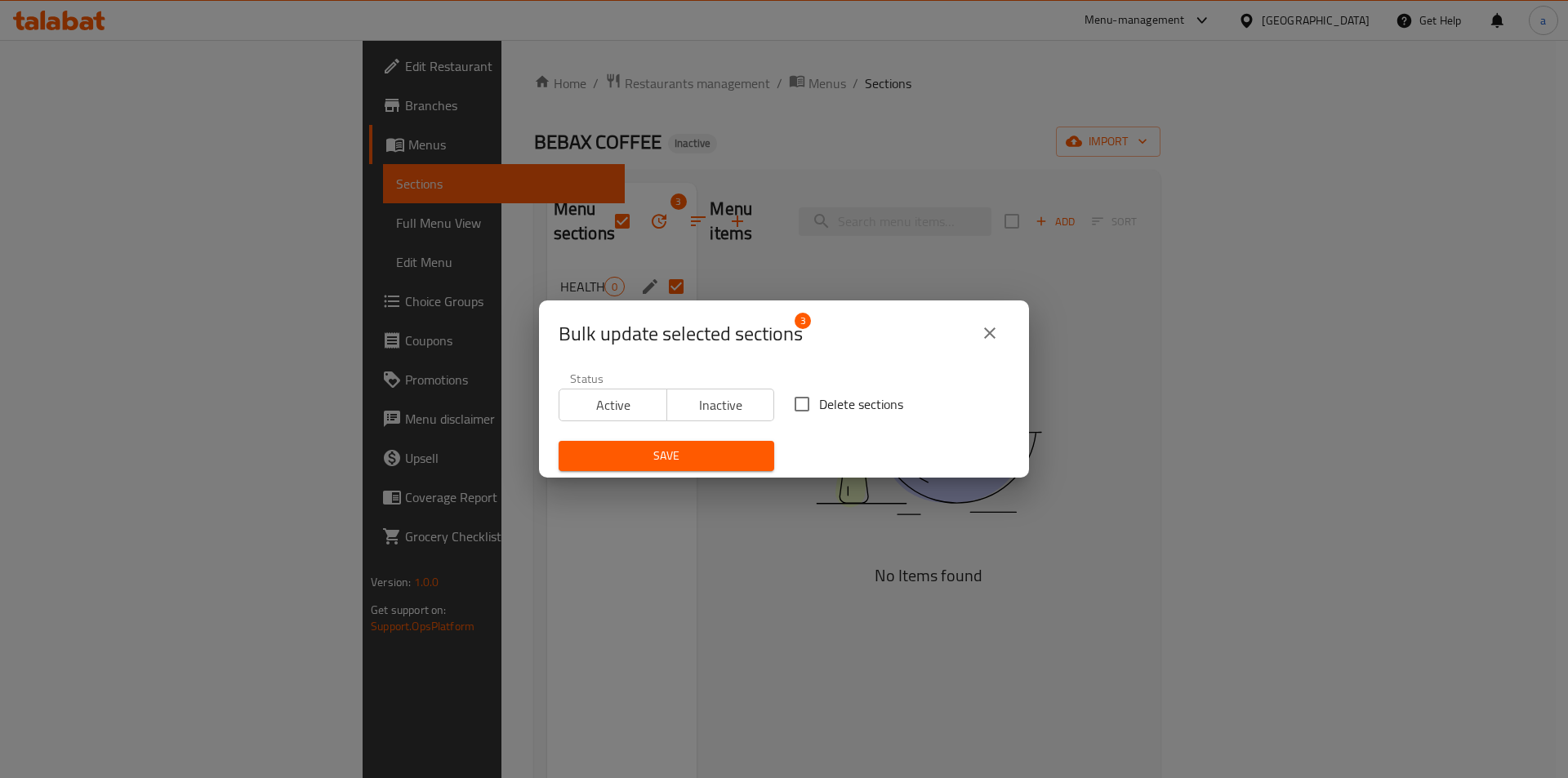
click at [798, 398] on input "Delete sections" at bounding box center [802, 404] width 35 height 35
checkbox input "true"
click at [743, 445] on button "Save" at bounding box center [666, 456] width 215 height 30
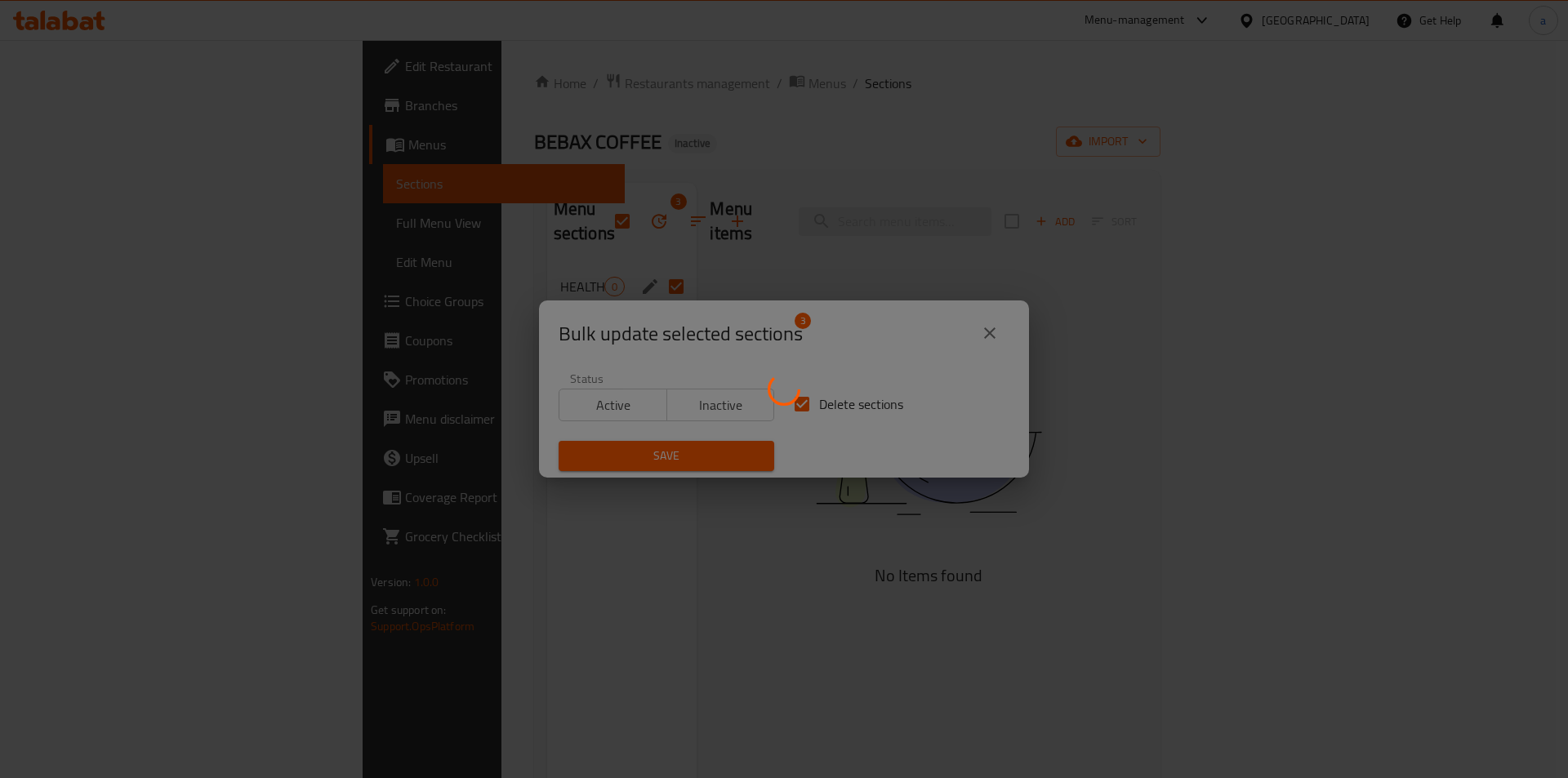
checkbox input "false"
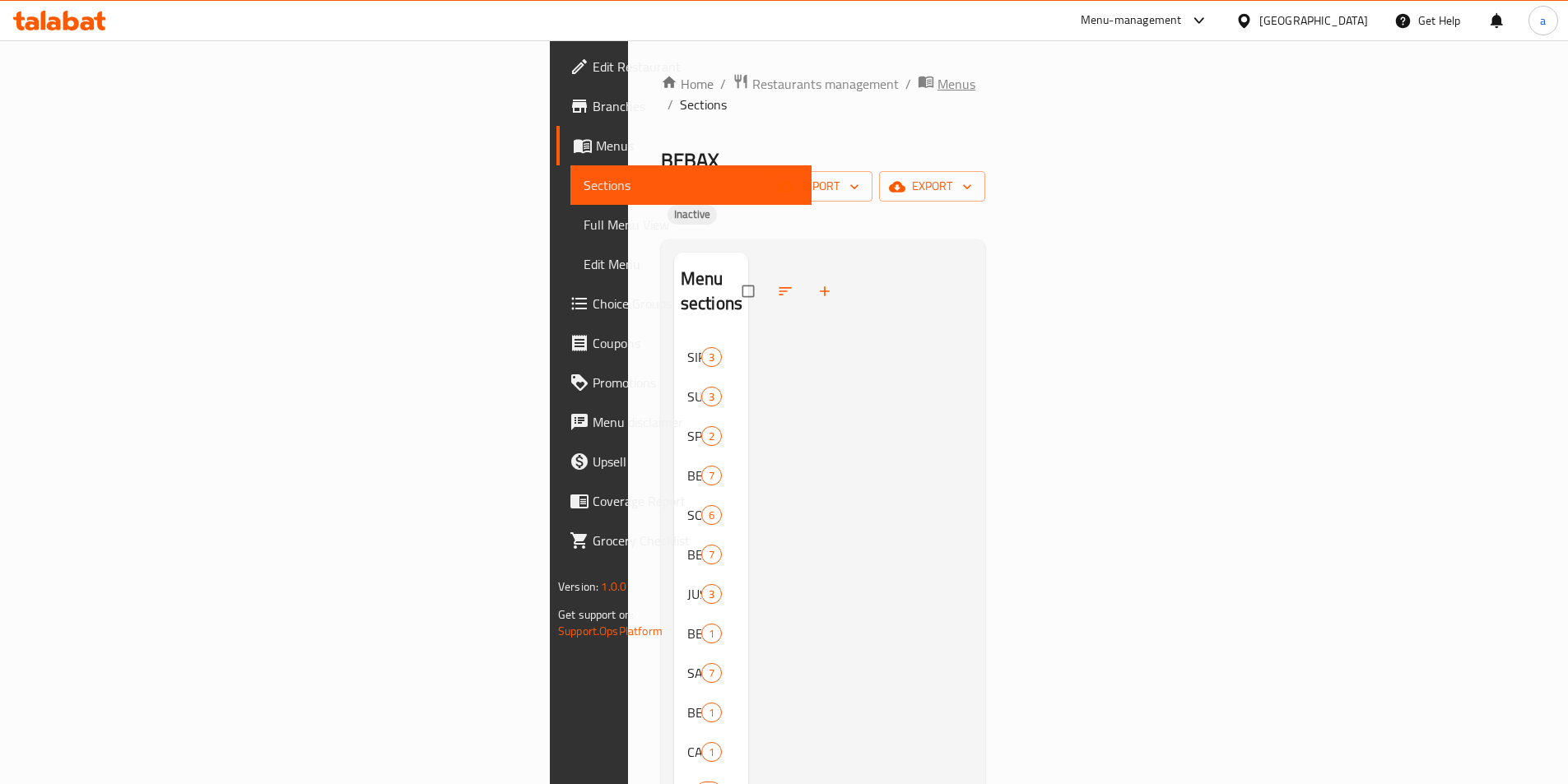
click at [937, 78] on span "Menus" at bounding box center [956, 84] width 37 height 20
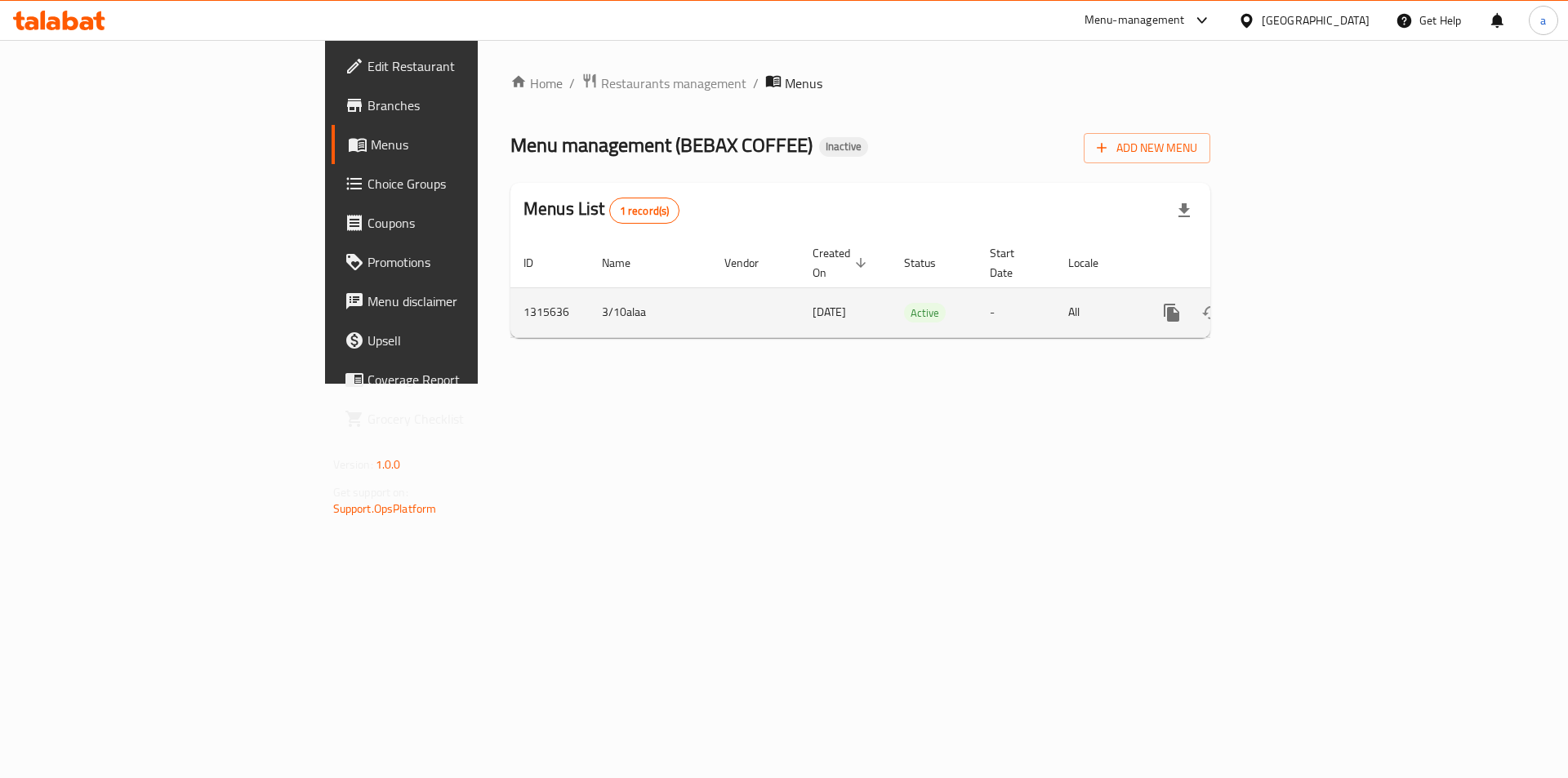
click at [1309, 293] on link "enhanced table" at bounding box center [1289, 312] width 39 height 39
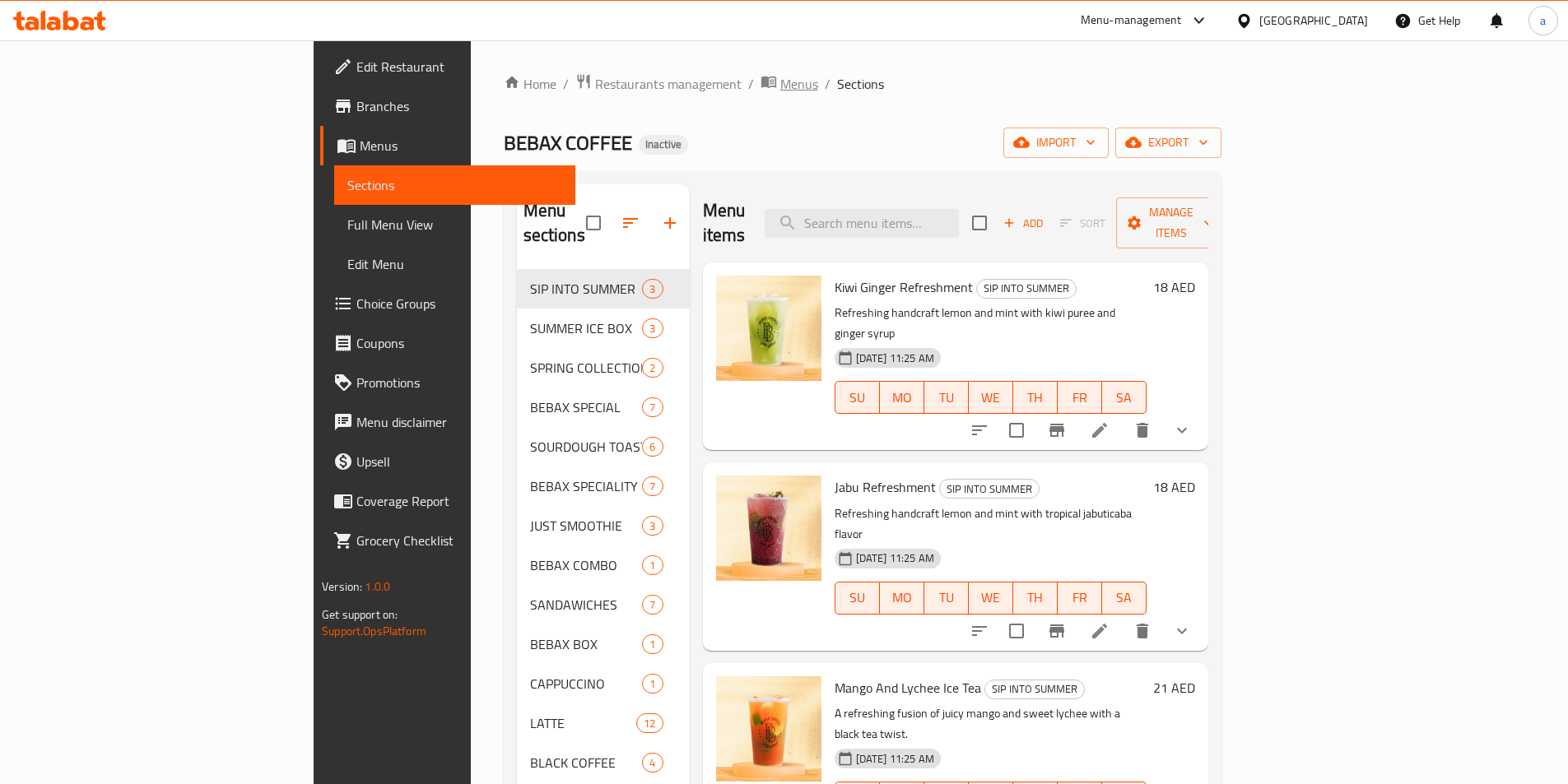
click at [760, 78] on span "breadcrumb" at bounding box center [770, 84] width 20 height 22
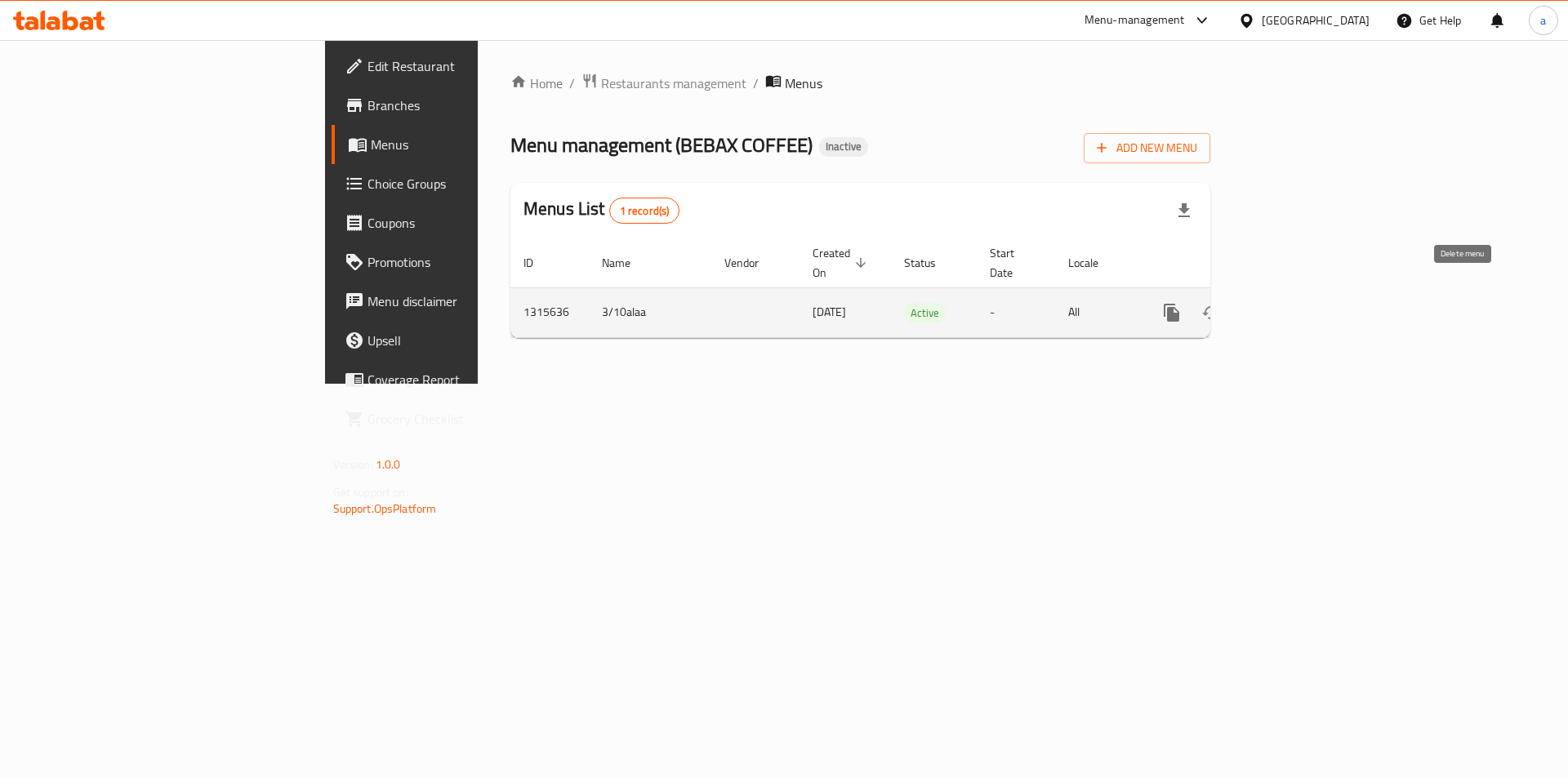
click at [1260, 303] on icon "enhanced table" at bounding box center [1250, 312] width 20 height 20
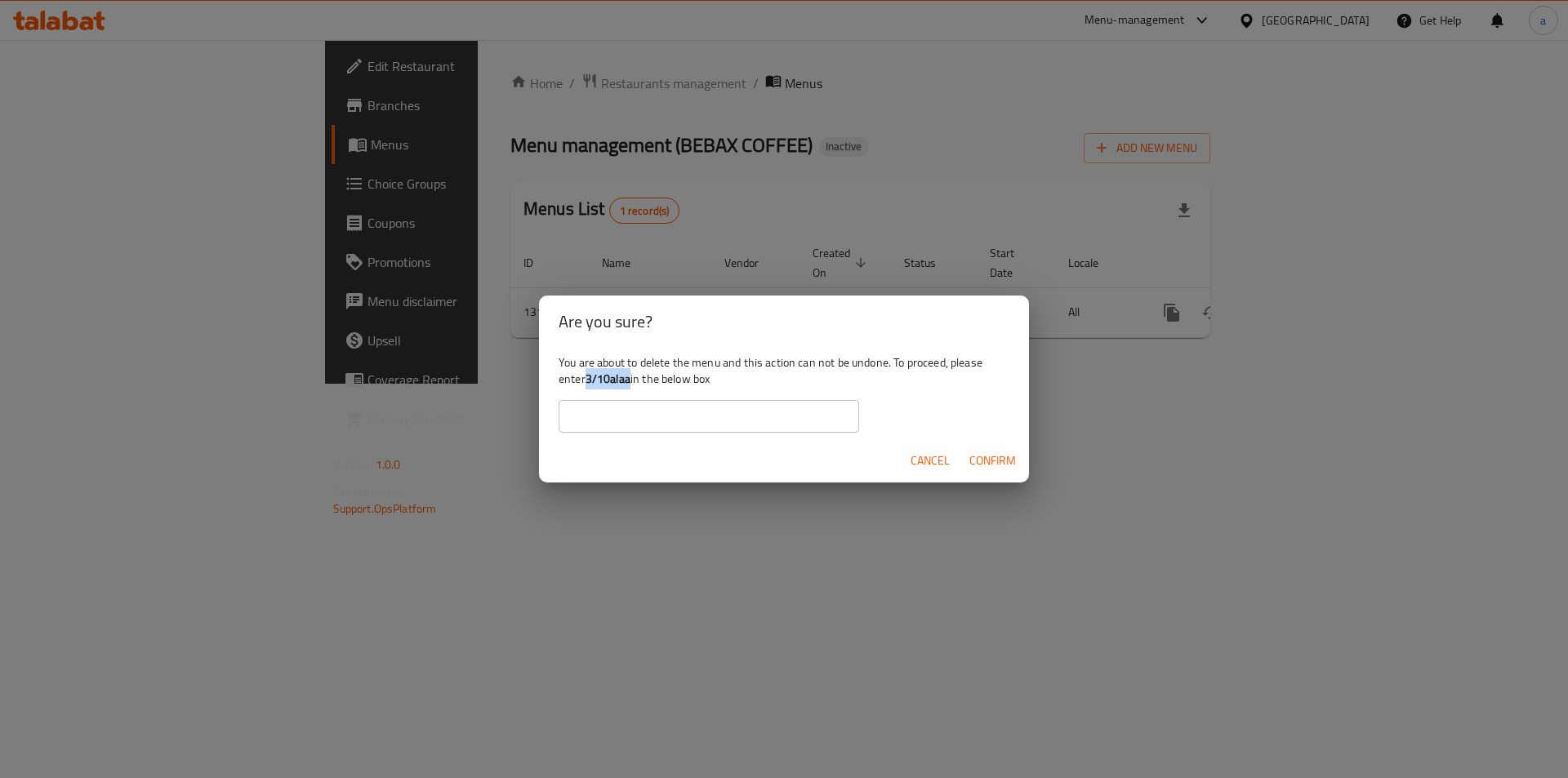
drag, startPoint x: 587, startPoint y: 383, endPoint x: 633, endPoint y: 382, distance: 46.0
click at [633, 382] on div "You are about to delete the menu and this action can not be undone. To proceed,…" at bounding box center [784, 394] width 490 height 92
copy b "3/10alaa"
click at [675, 403] on input "text" at bounding box center [709, 416] width 300 height 33
paste input "3/10alaa"
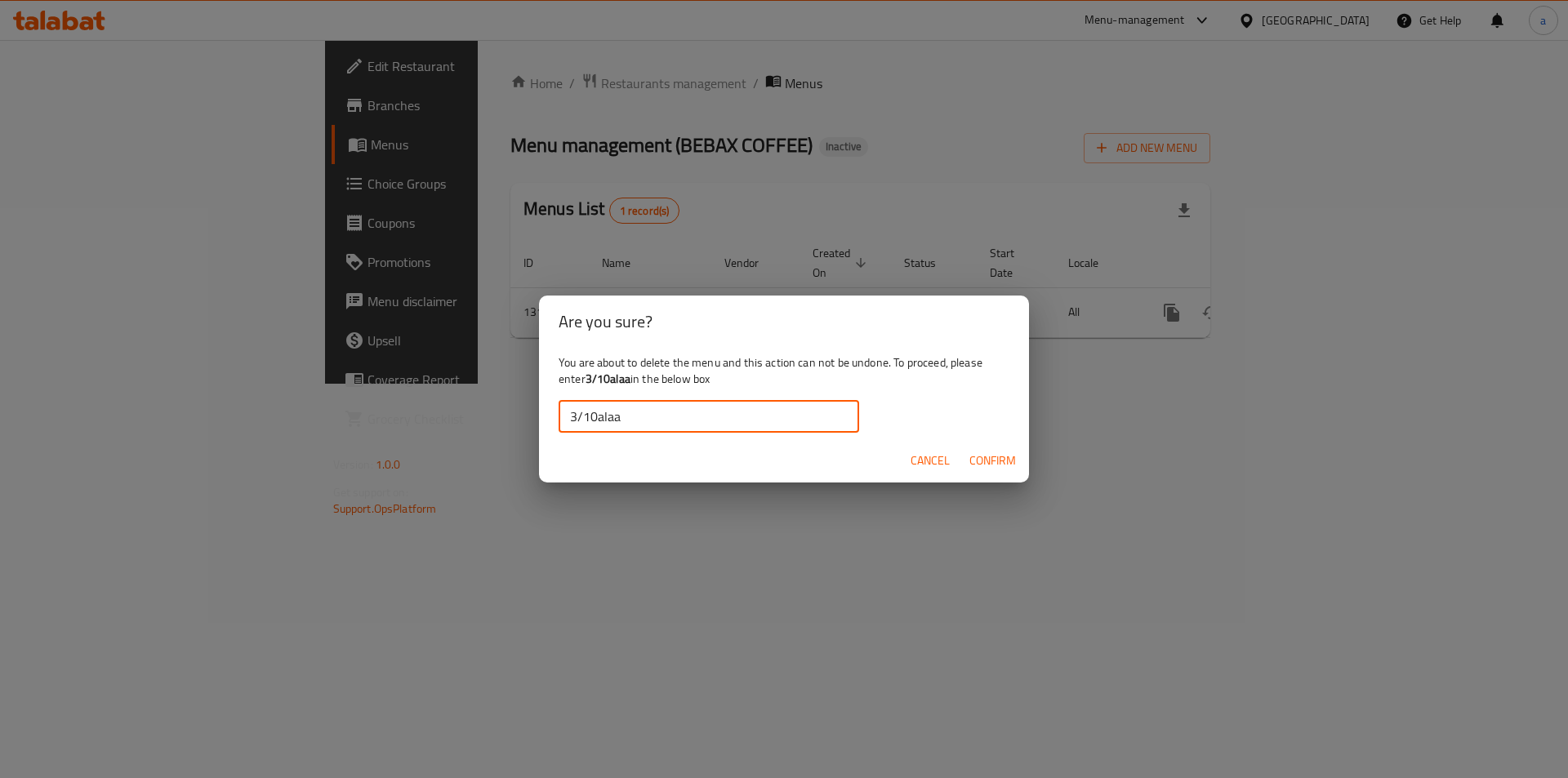
type input "3/10alaa"
click at [969, 454] on span "Confirm" at bounding box center [993, 461] width 47 height 21
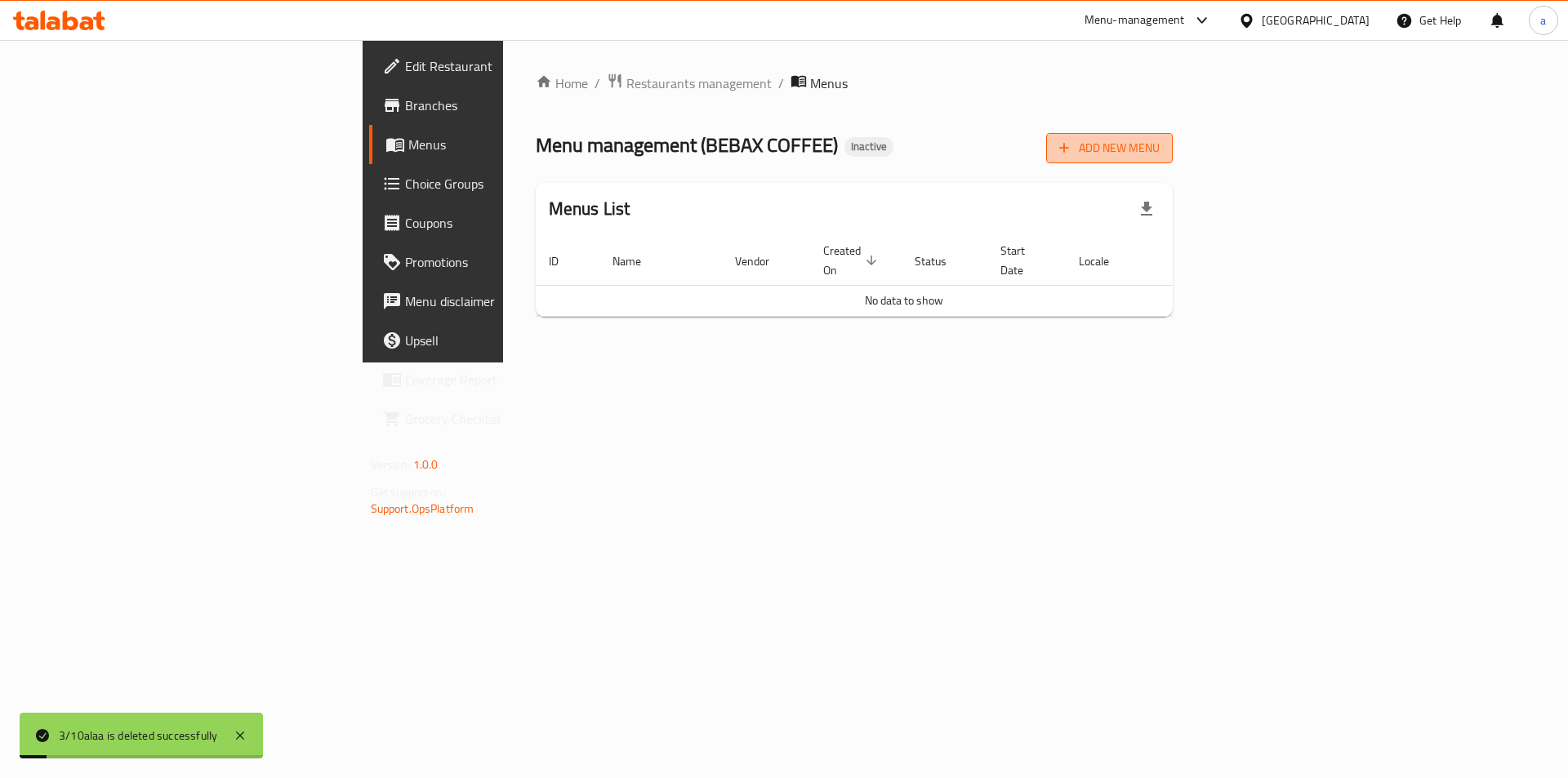
click at [1160, 152] on span "Add New Menu" at bounding box center [1109, 148] width 100 height 21
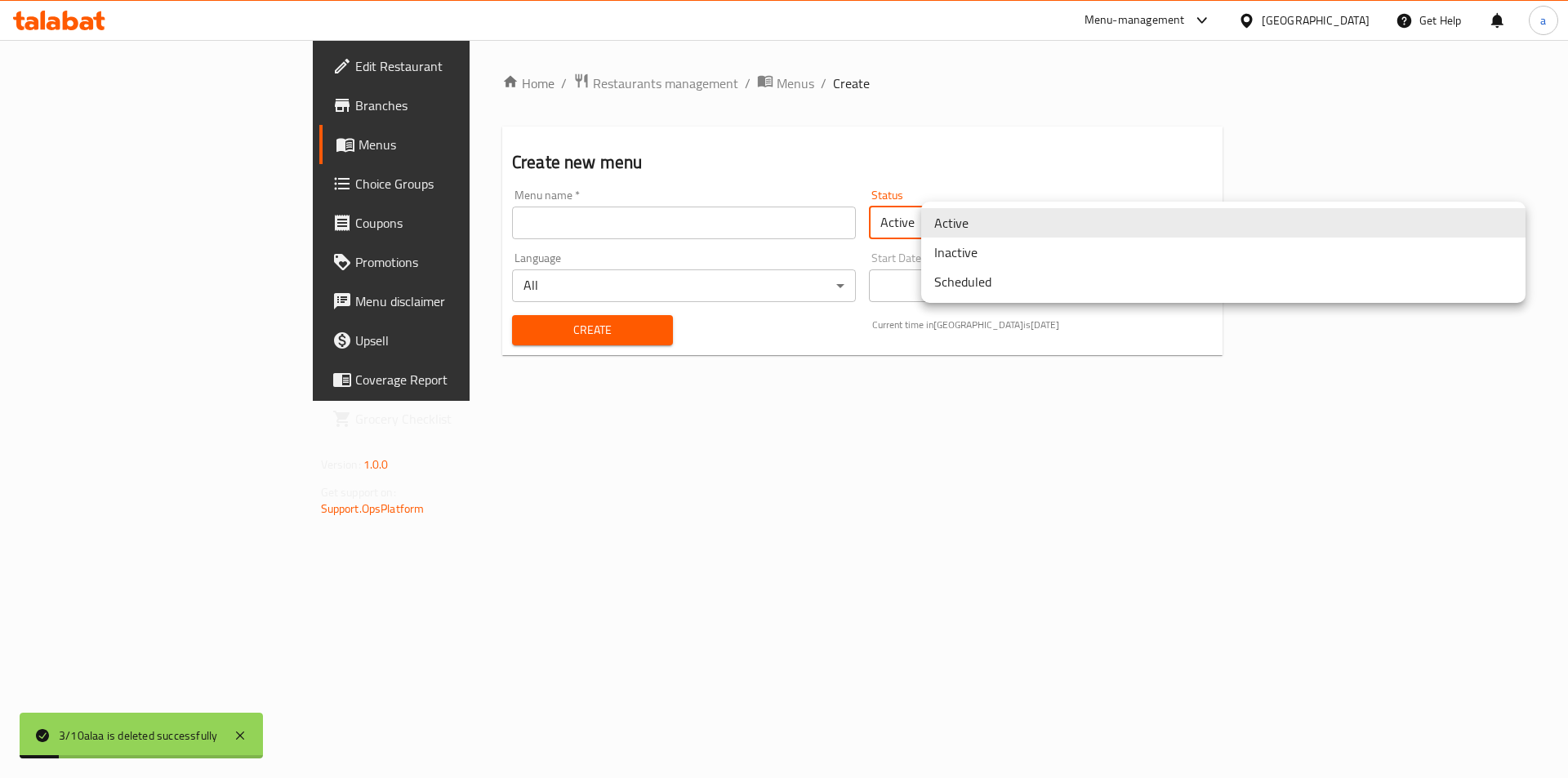
click at [1370, 222] on body "3/10alaa is deleted successfully ​ Menu-management [GEOGRAPHIC_DATA] Get Help a…" at bounding box center [784, 408] width 1568 height 738
click at [757, 210] on div at bounding box center [784, 389] width 1568 height 778
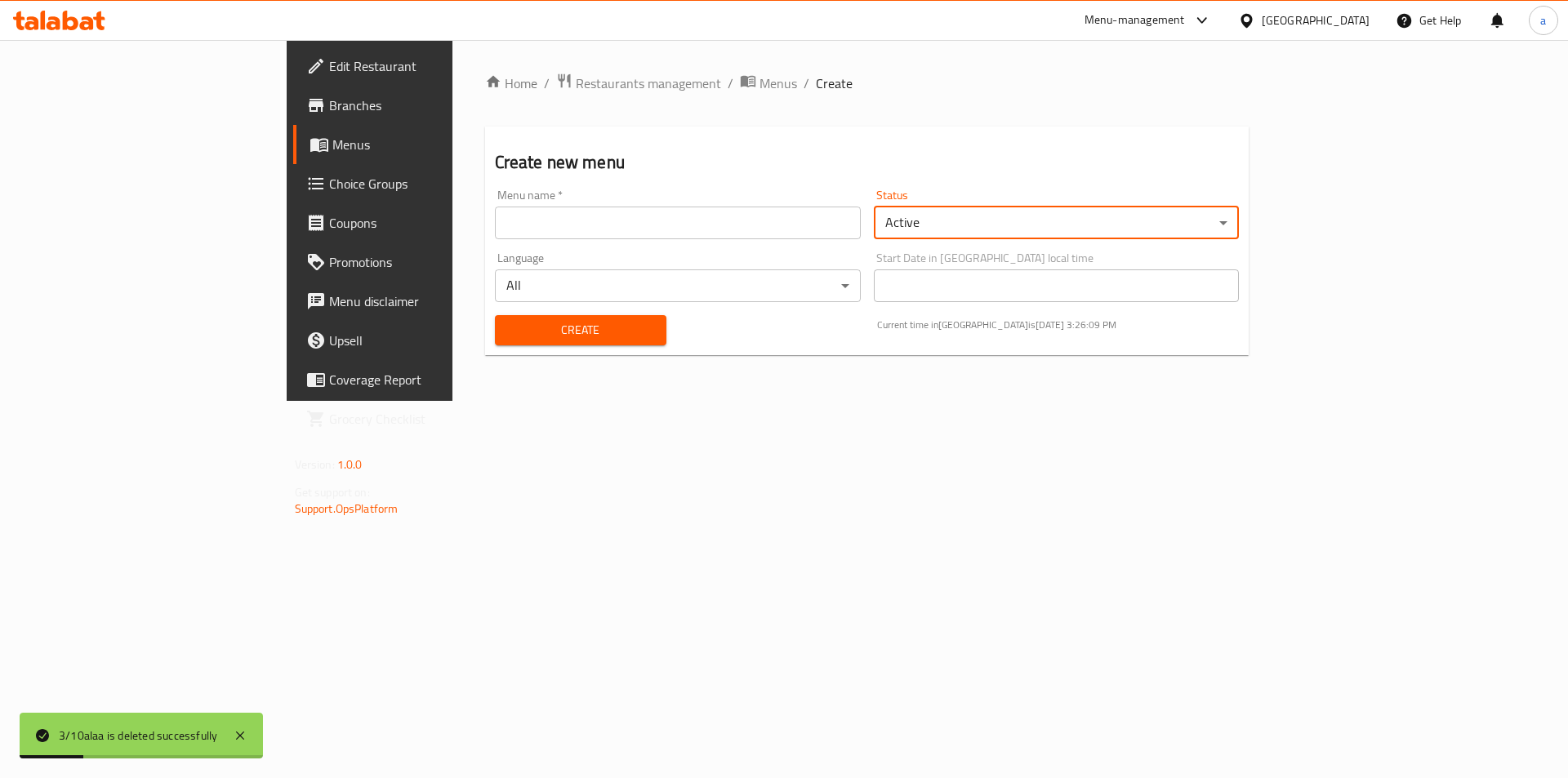
click at [749, 222] on input "text" at bounding box center [678, 223] width 366 height 33
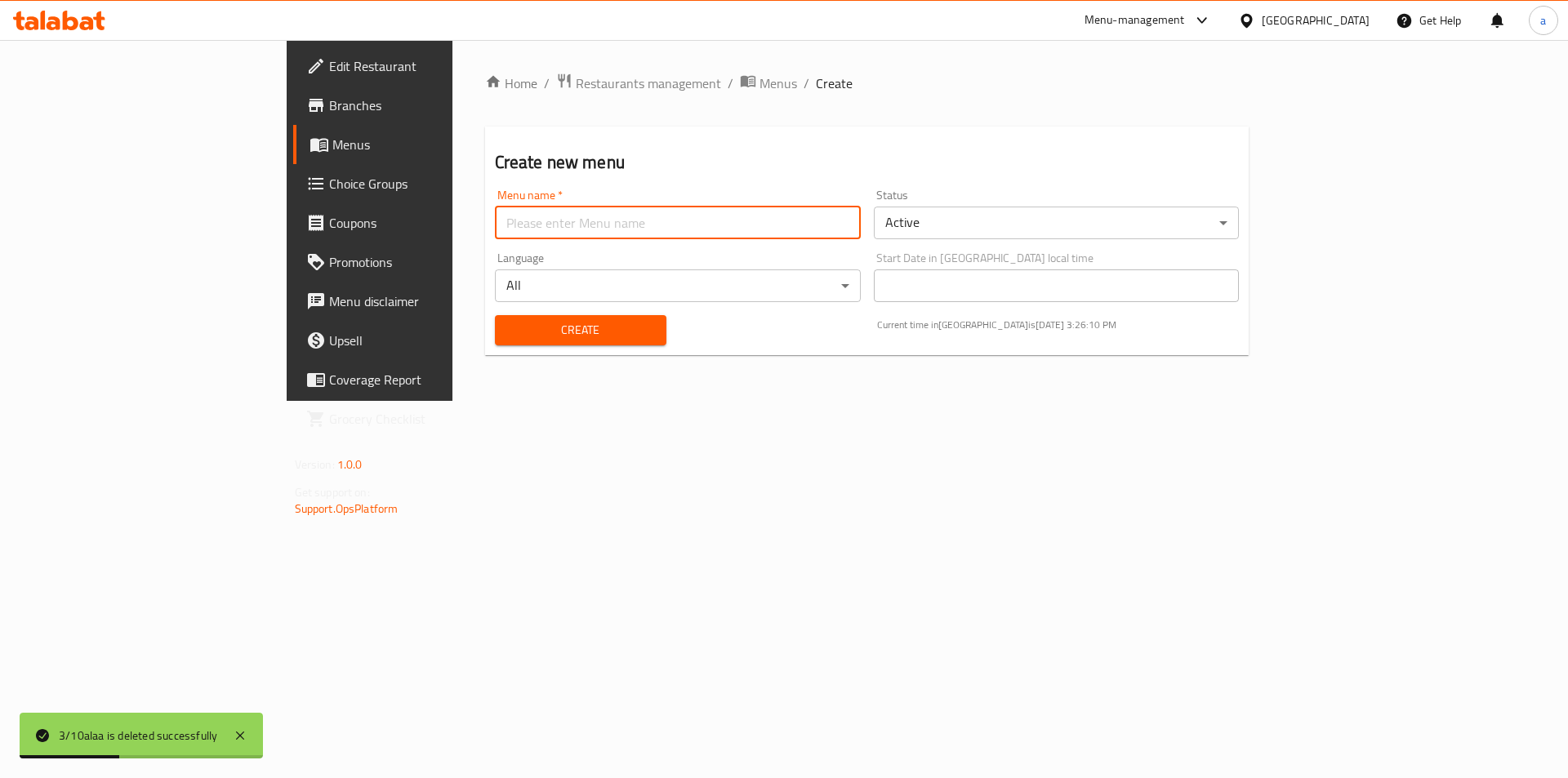
type input "3/10alaa"
click at [508, 337] on span "Create" at bounding box center [581, 331] width 145 height 21
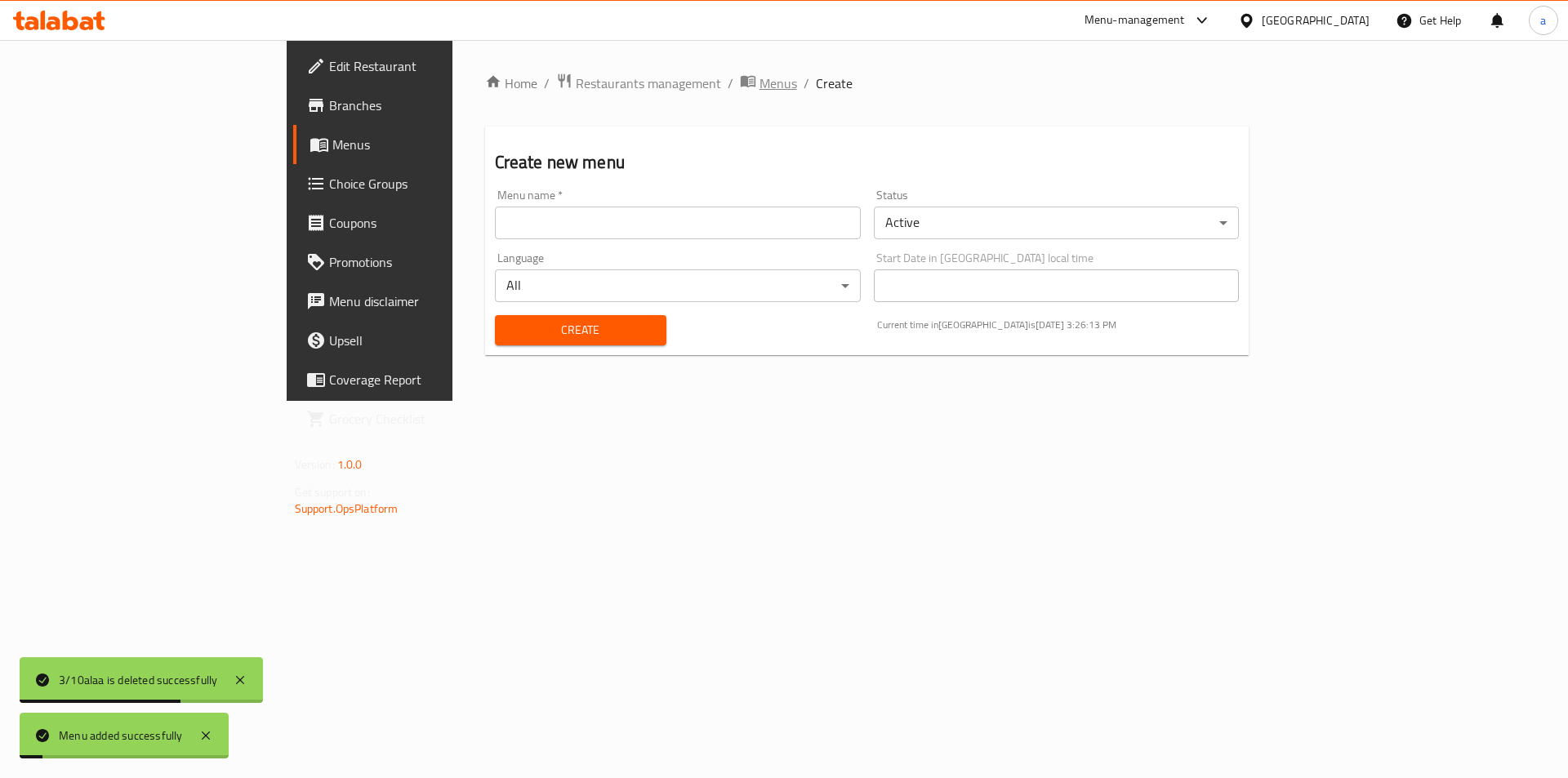
click at [760, 91] on span "Menus" at bounding box center [778, 83] width 37 height 20
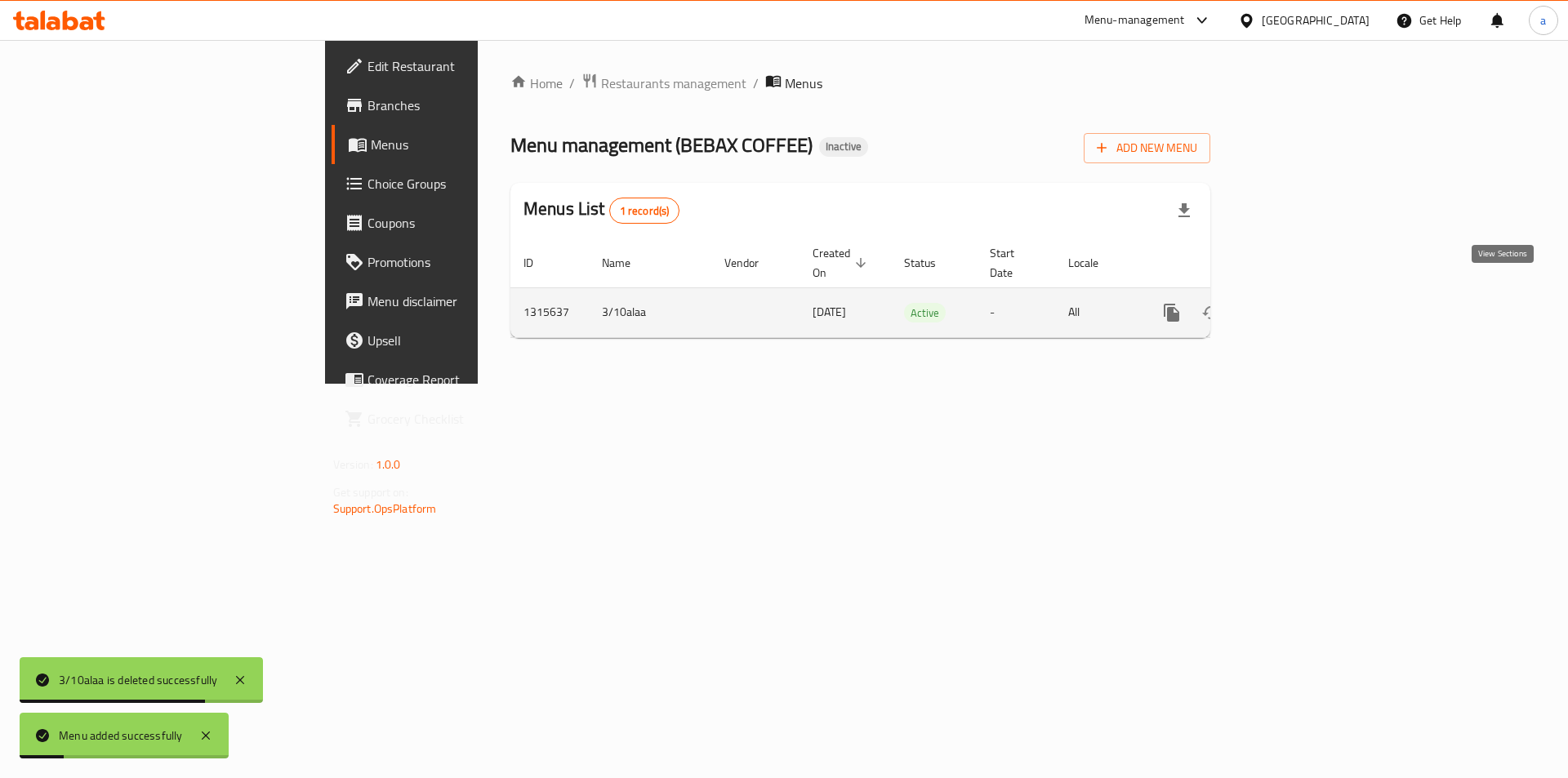
click at [1309, 310] on link "enhanced table" at bounding box center [1289, 312] width 39 height 39
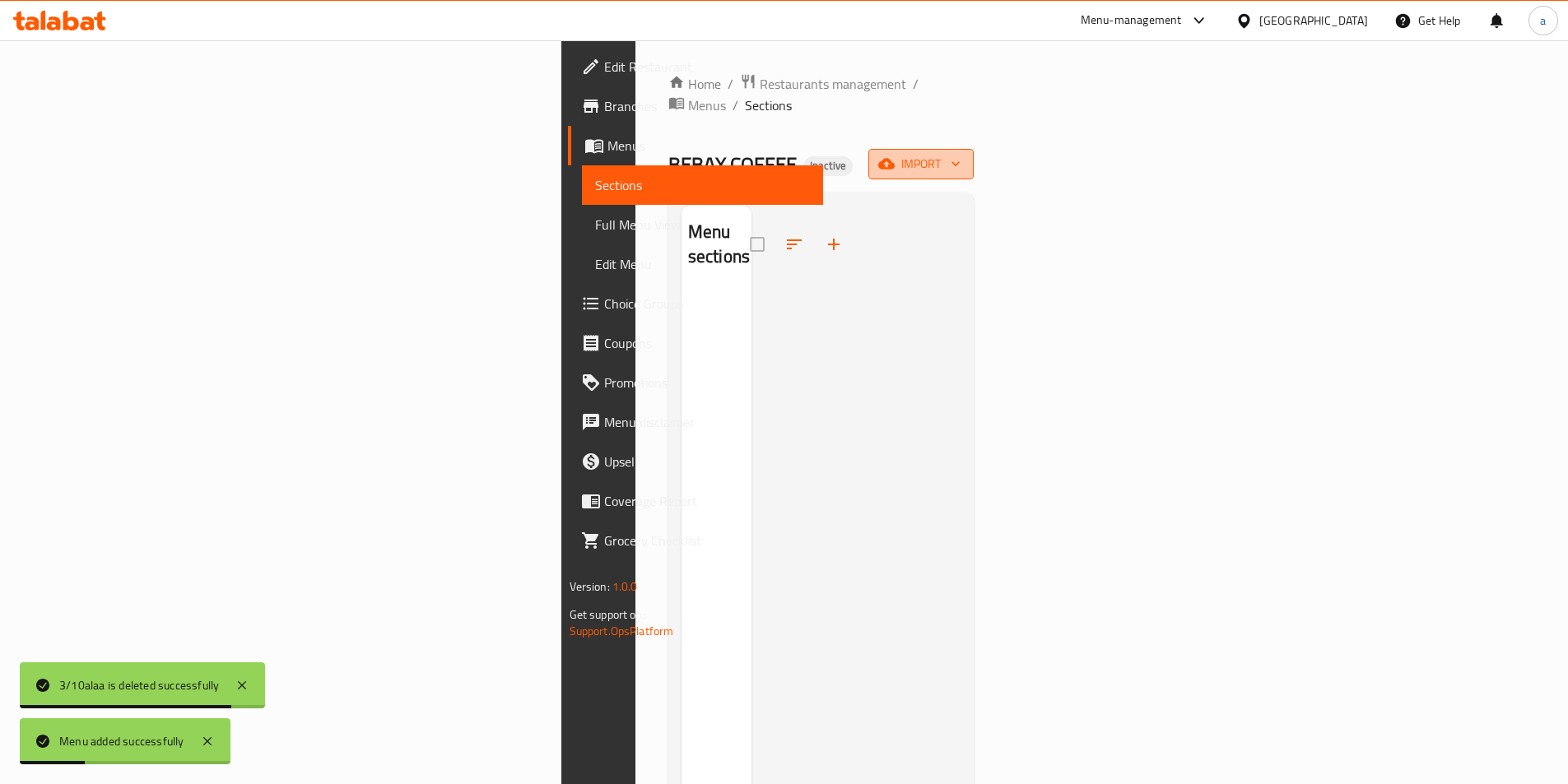
click at [895, 159] on icon "button" at bounding box center [886, 164] width 17 height 10
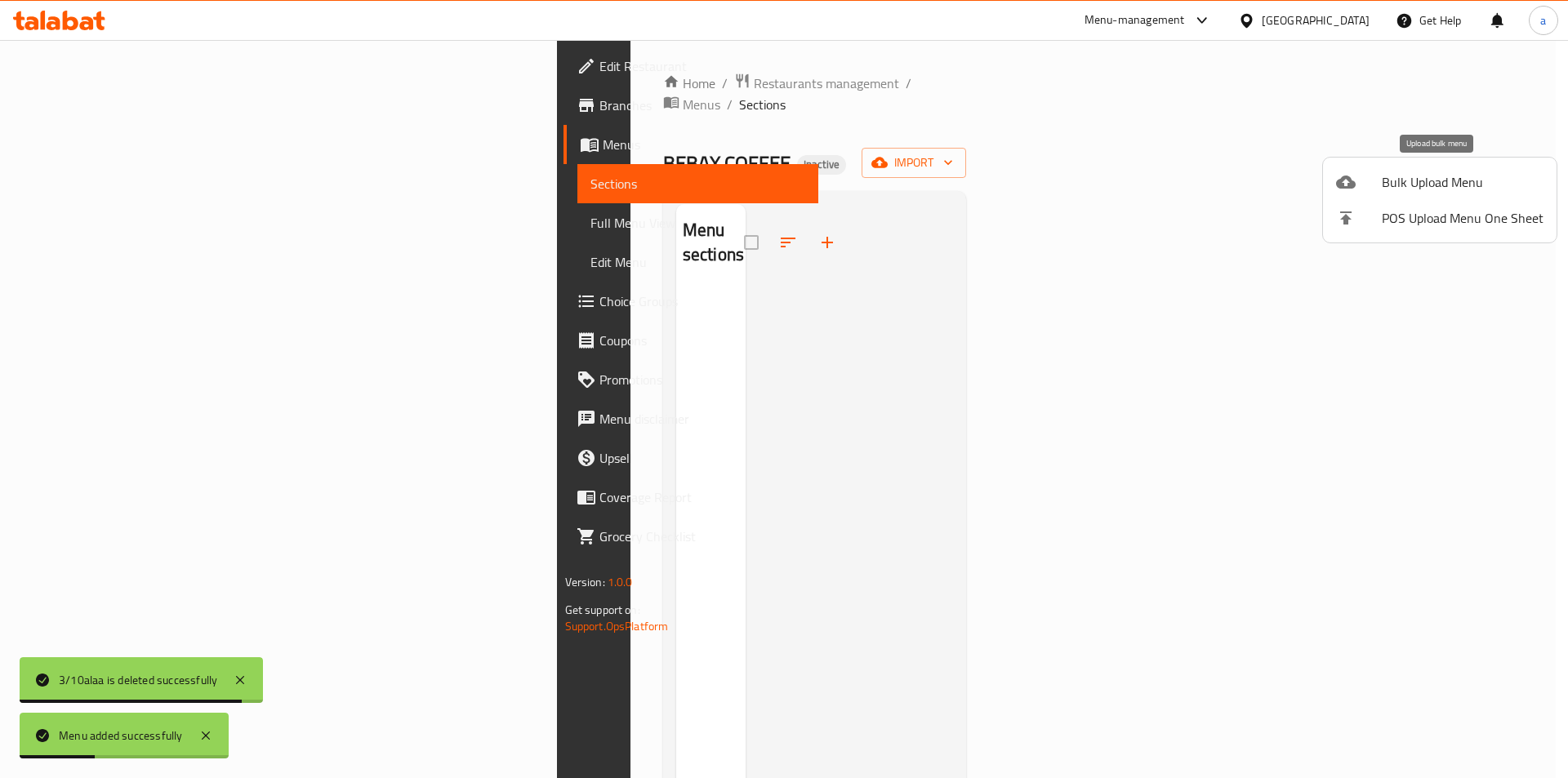
click at [1430, 168] on li "Bulk Upload Menu" at bounding box center [1440, 183] width 234 height 36
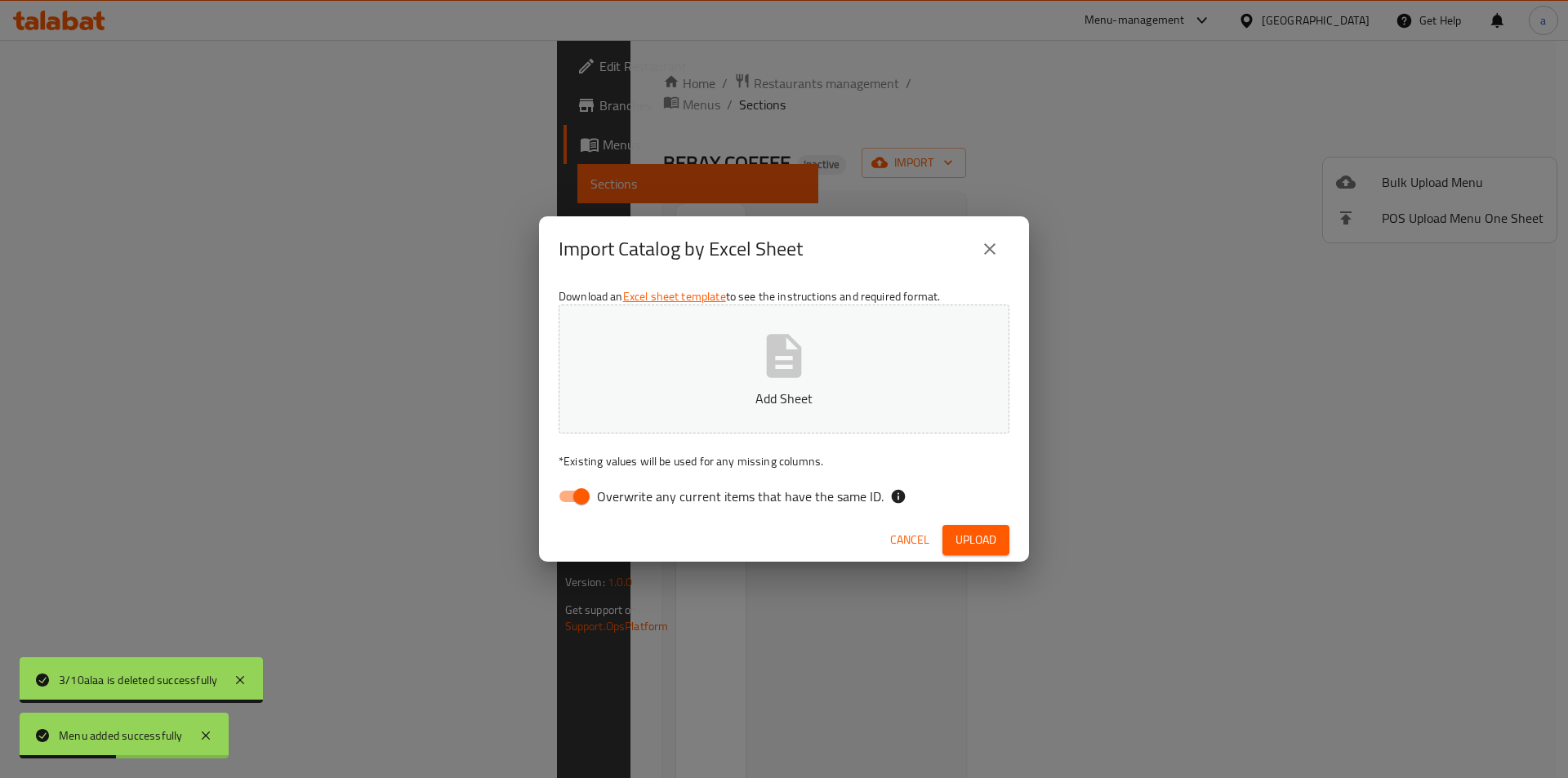
click at [564, 497] on input "Overwrite any current items that have the same ID." at bounding box center [582, 497] width 93 height 31
checkbox input "false"
click at [647, 420] on button "Add Sheet" at bounding box center [784, 369] width 451 height 129
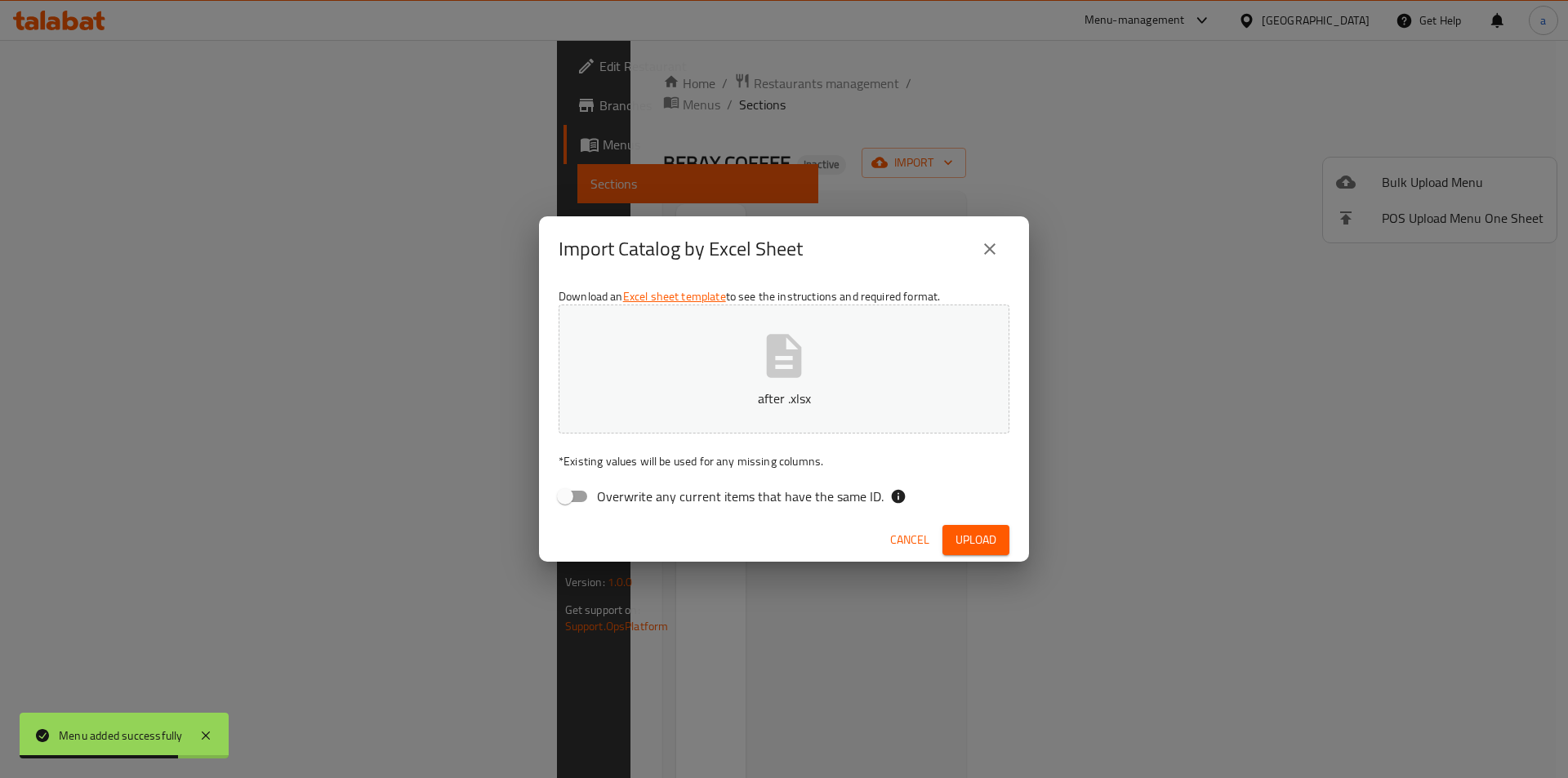
click at [986, 545] on span "Upload" at bounding box center [975, 541] width 41 height 21
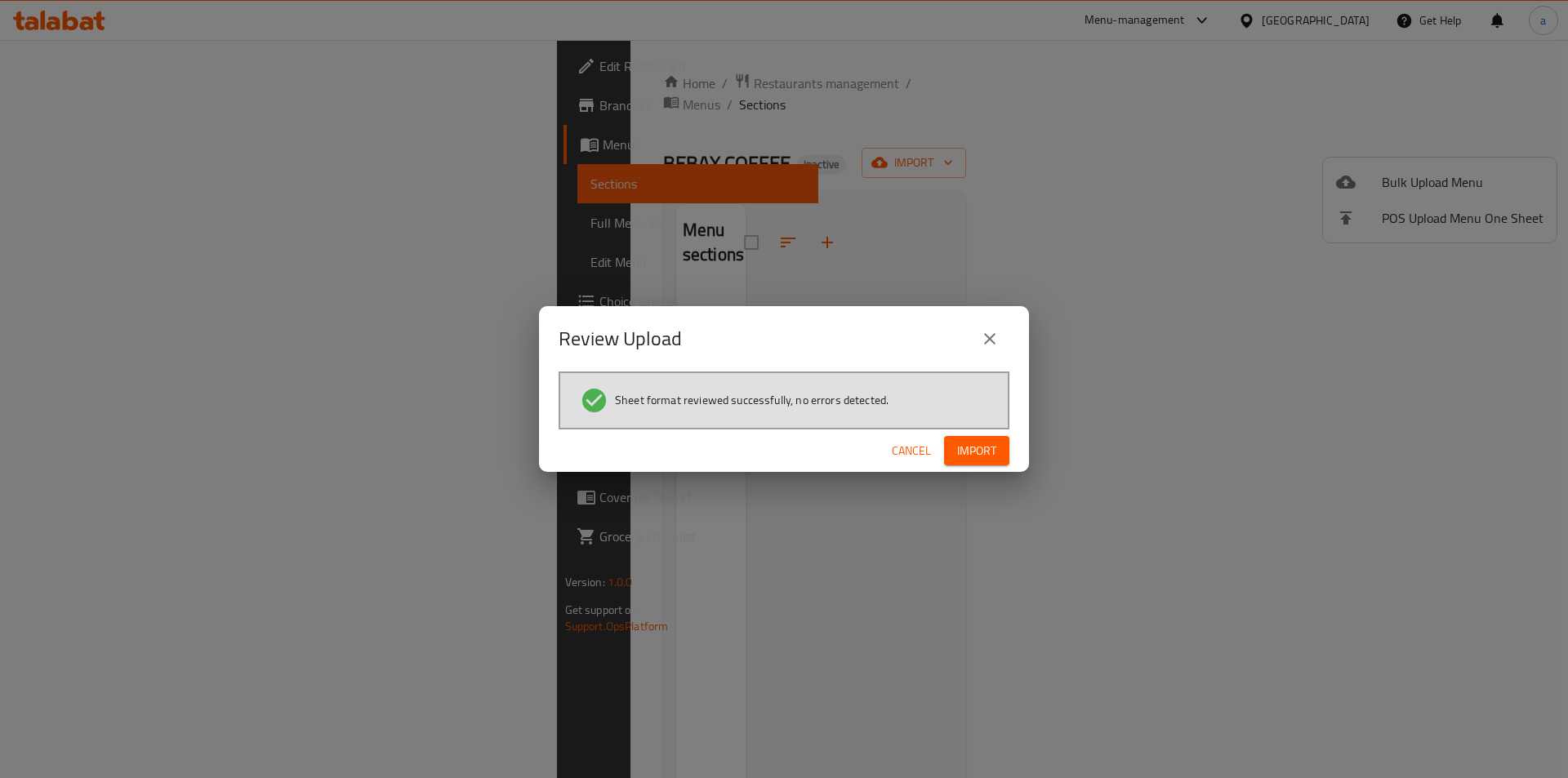
click at [995, 458] on span "Import" at bounding box center [976, 452] width 39 height 21
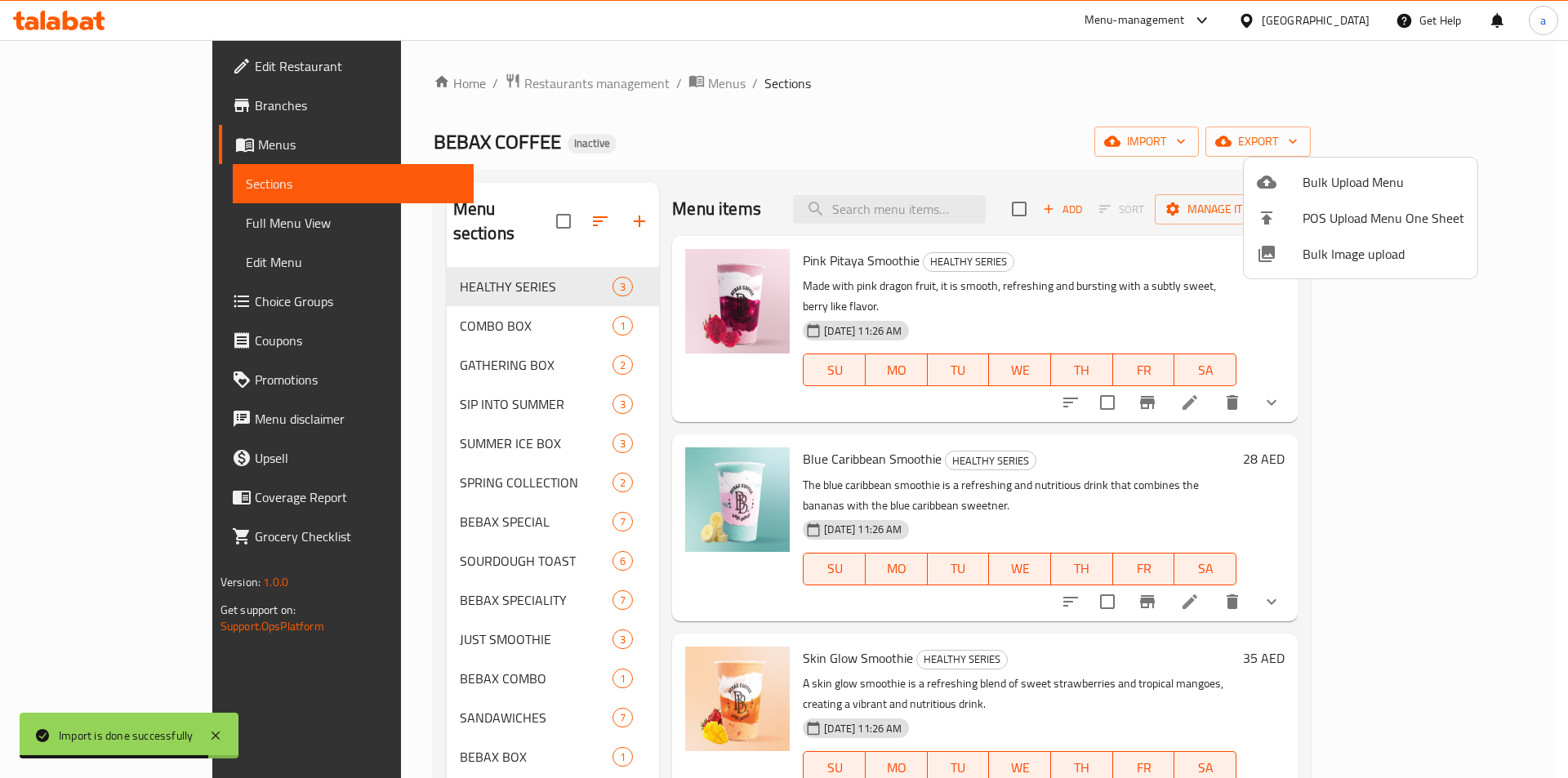
click at [883, 80] on div at bounding box center [784, 389] width 1568 height 778
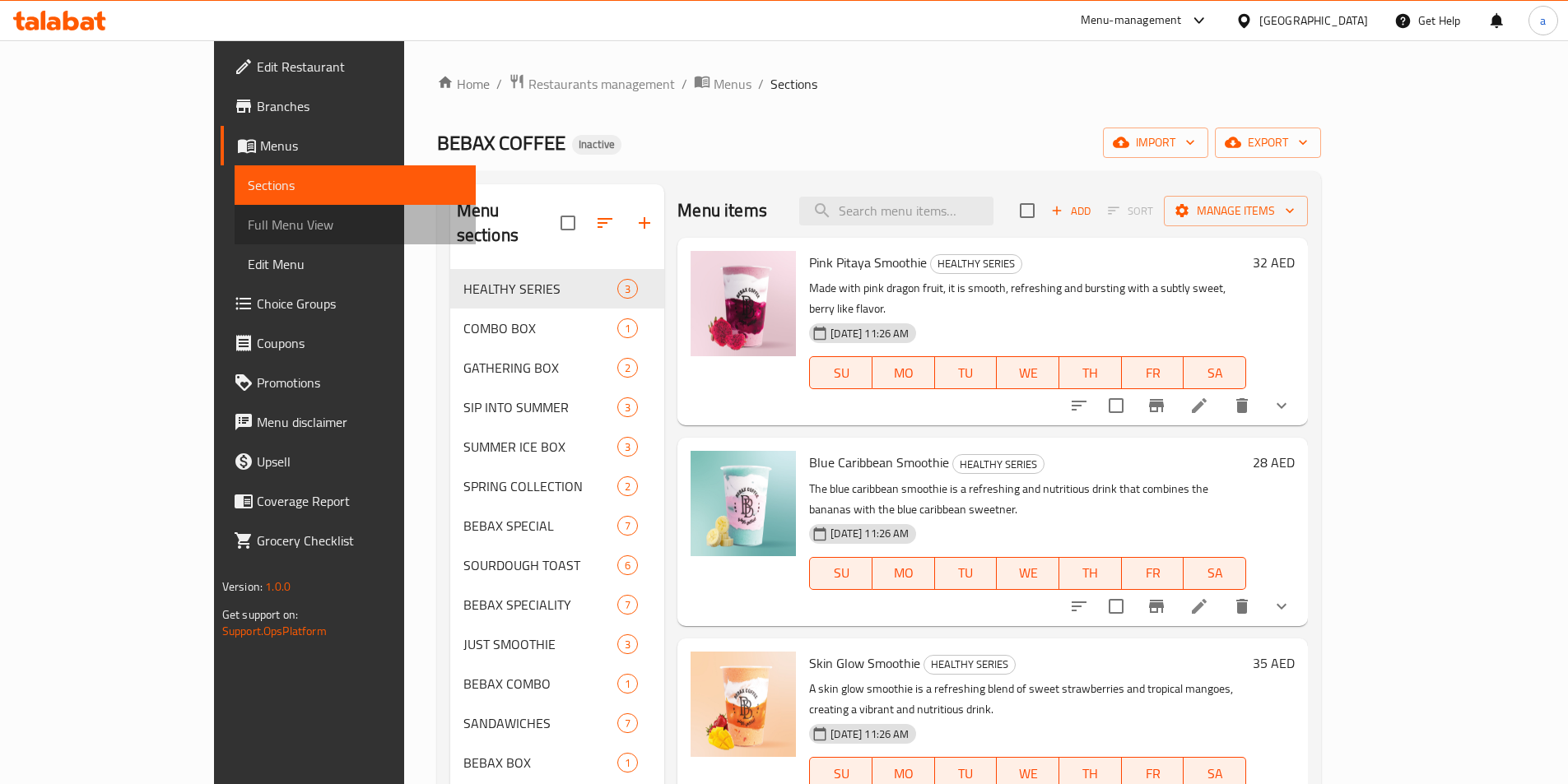
click at [248, 227] on span "Full Menu View" at bounding box center [355, 224] width 215 height 20
click at [248, 218] on span "Full Menu View" at bounding box center [355, 224] width 215 height 20
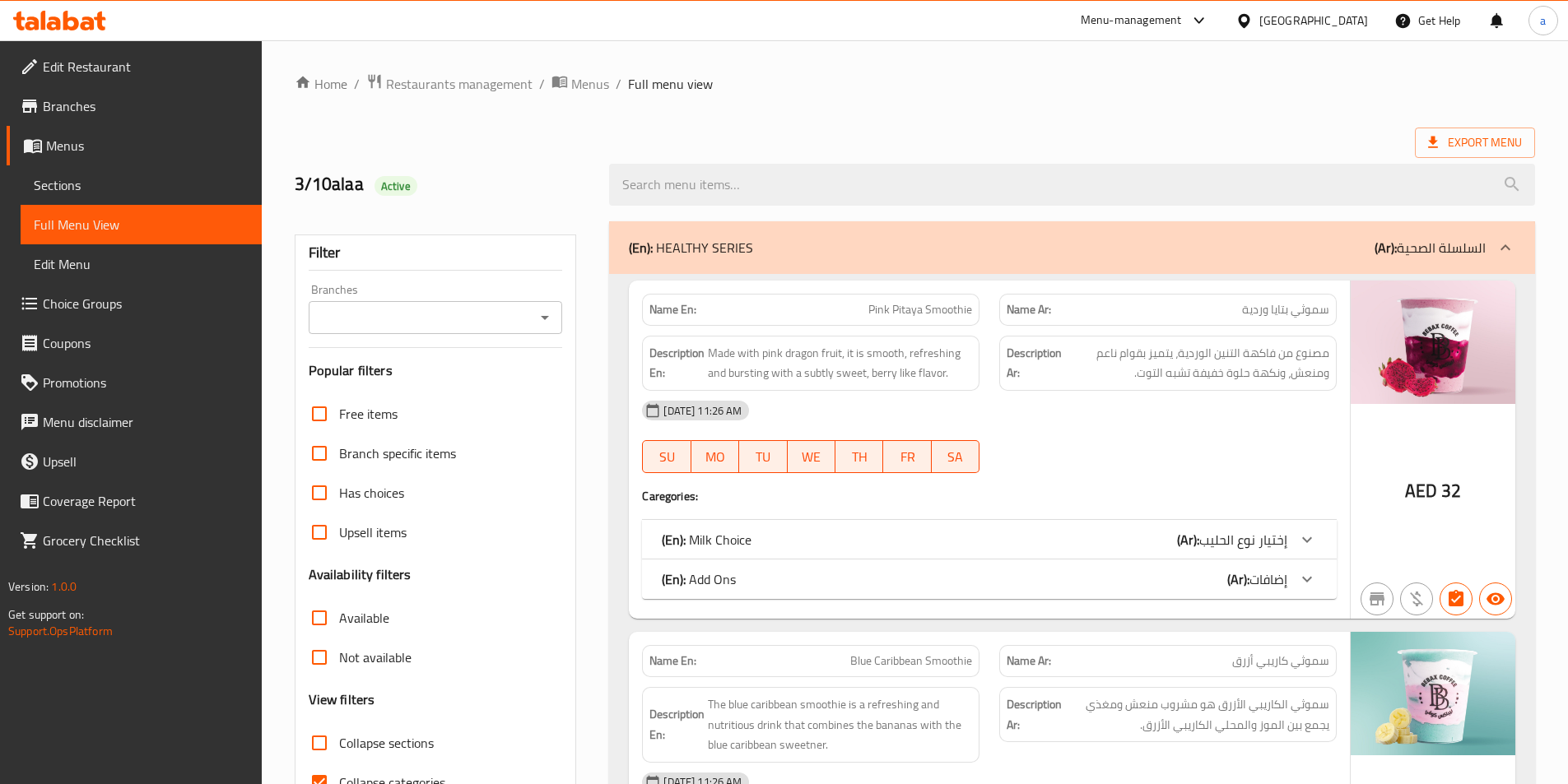
scroll to position [330, 0]
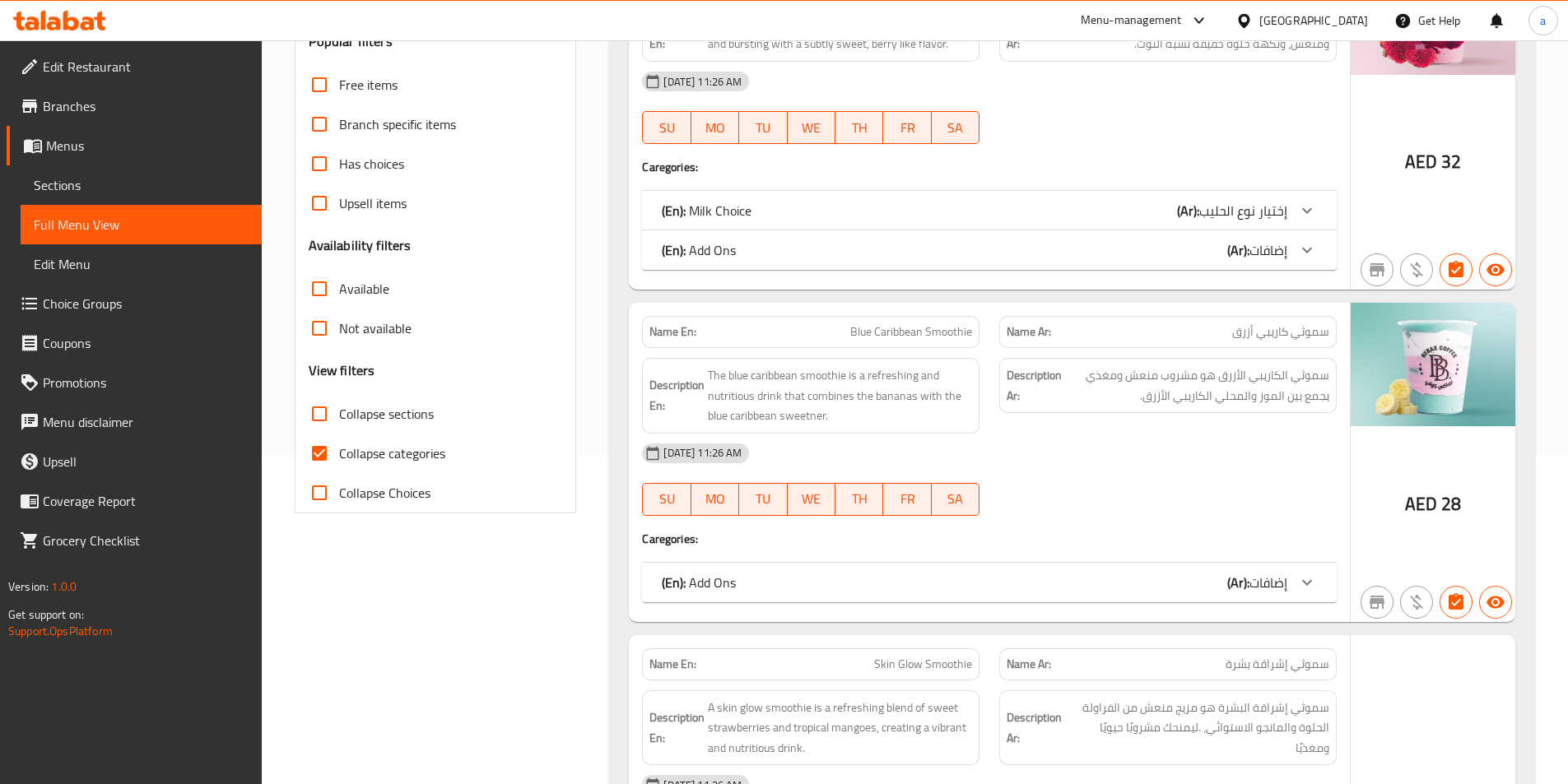
click at [325, 465] on input "Collapse categories" at bounding box center [319, 453] width 39 height 39
checkbox input "false"
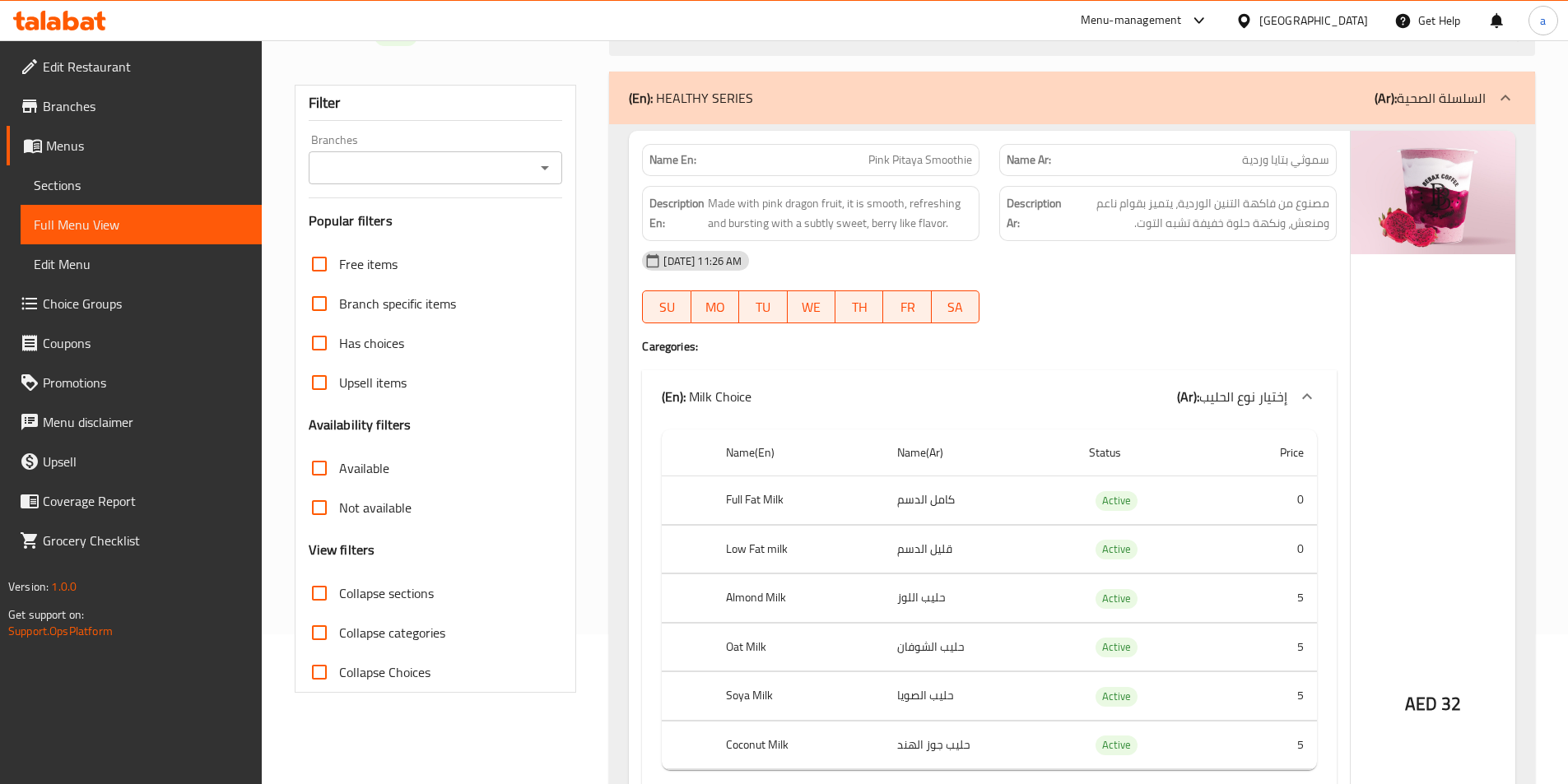
scroll to position [0, 0]
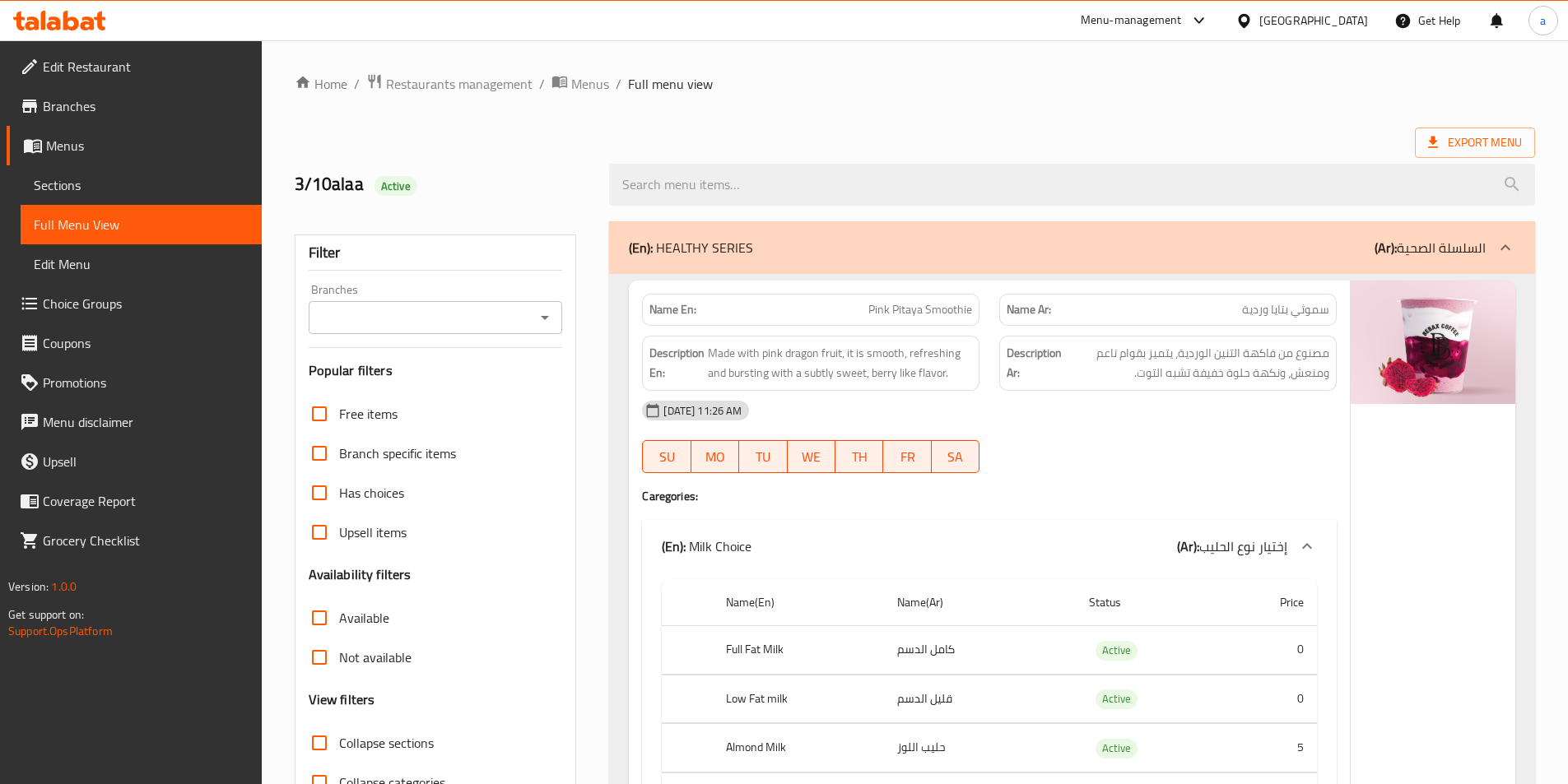
click at [816, 141] on div "Export Menu" at bounding box center [915, 142] width 1240 height 31
click at [1218, 144] on div "Export Menu" at bounding box center [915, 142] width 1240 height 31
